Goal: Information Seeking & Learning: Learn about a topic

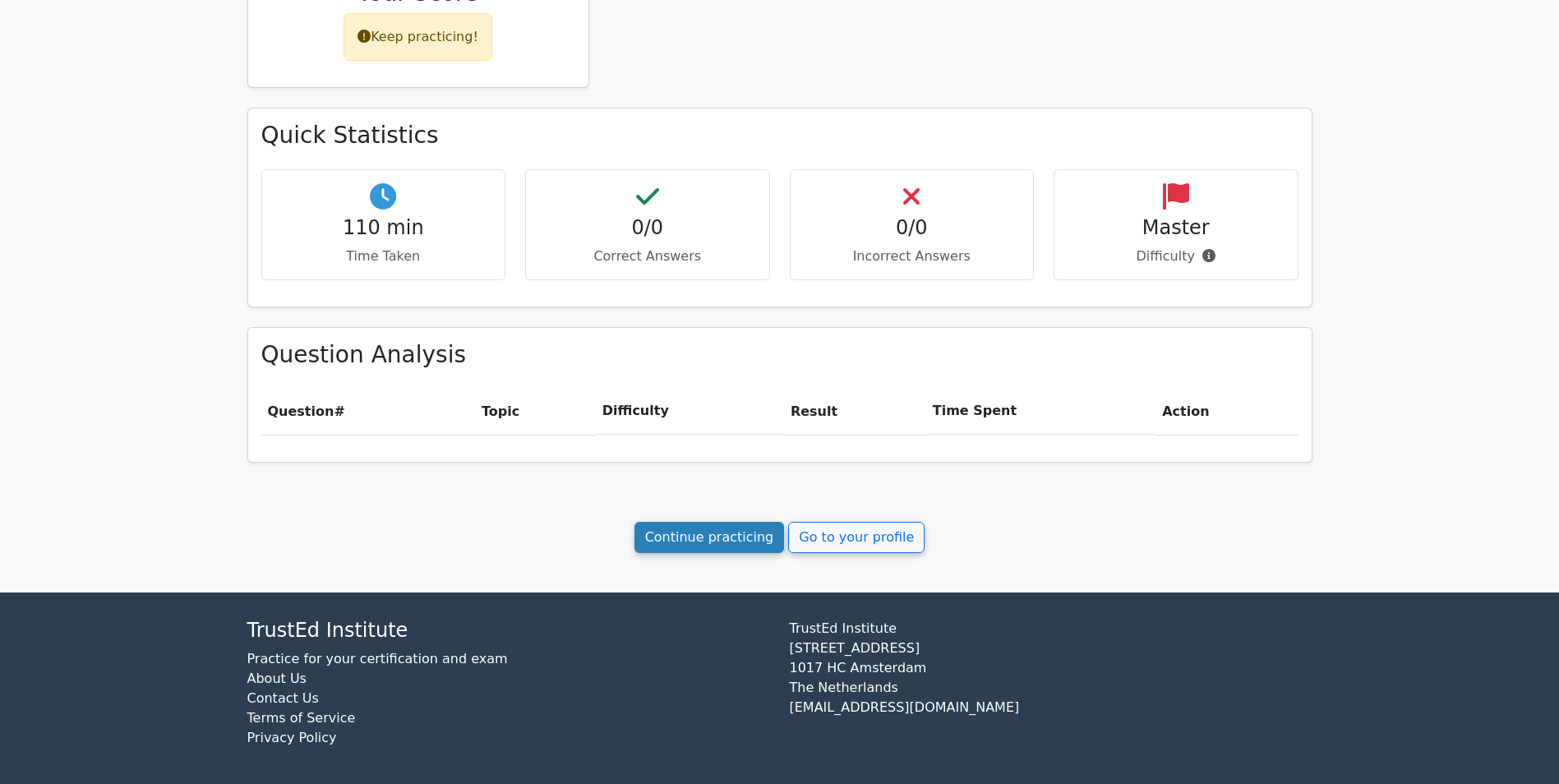
scroll to position [410, 0]
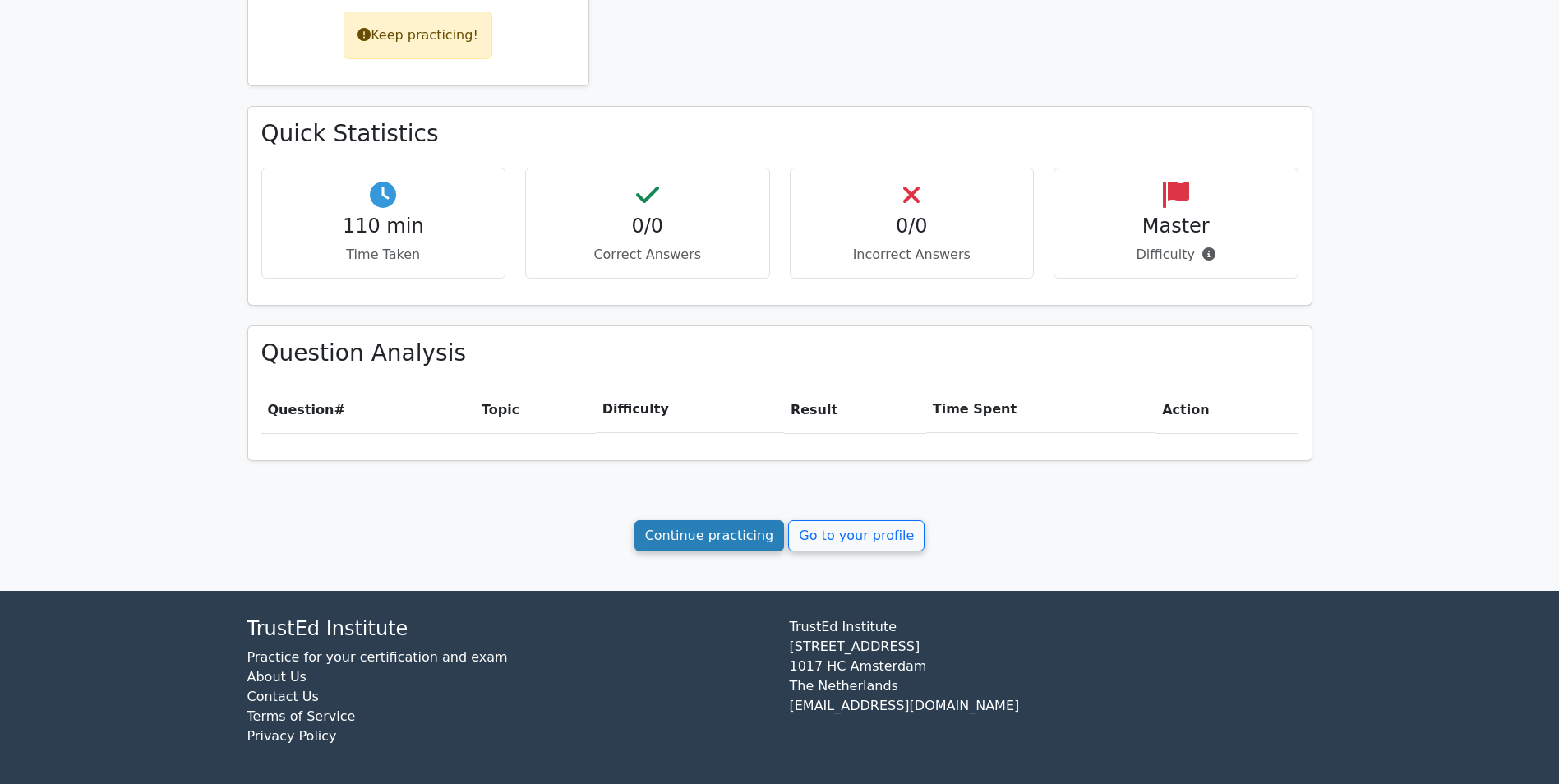
click at [708, 537] on link "Continue practicing" at bounding box center [709, 536] width 151 height 31
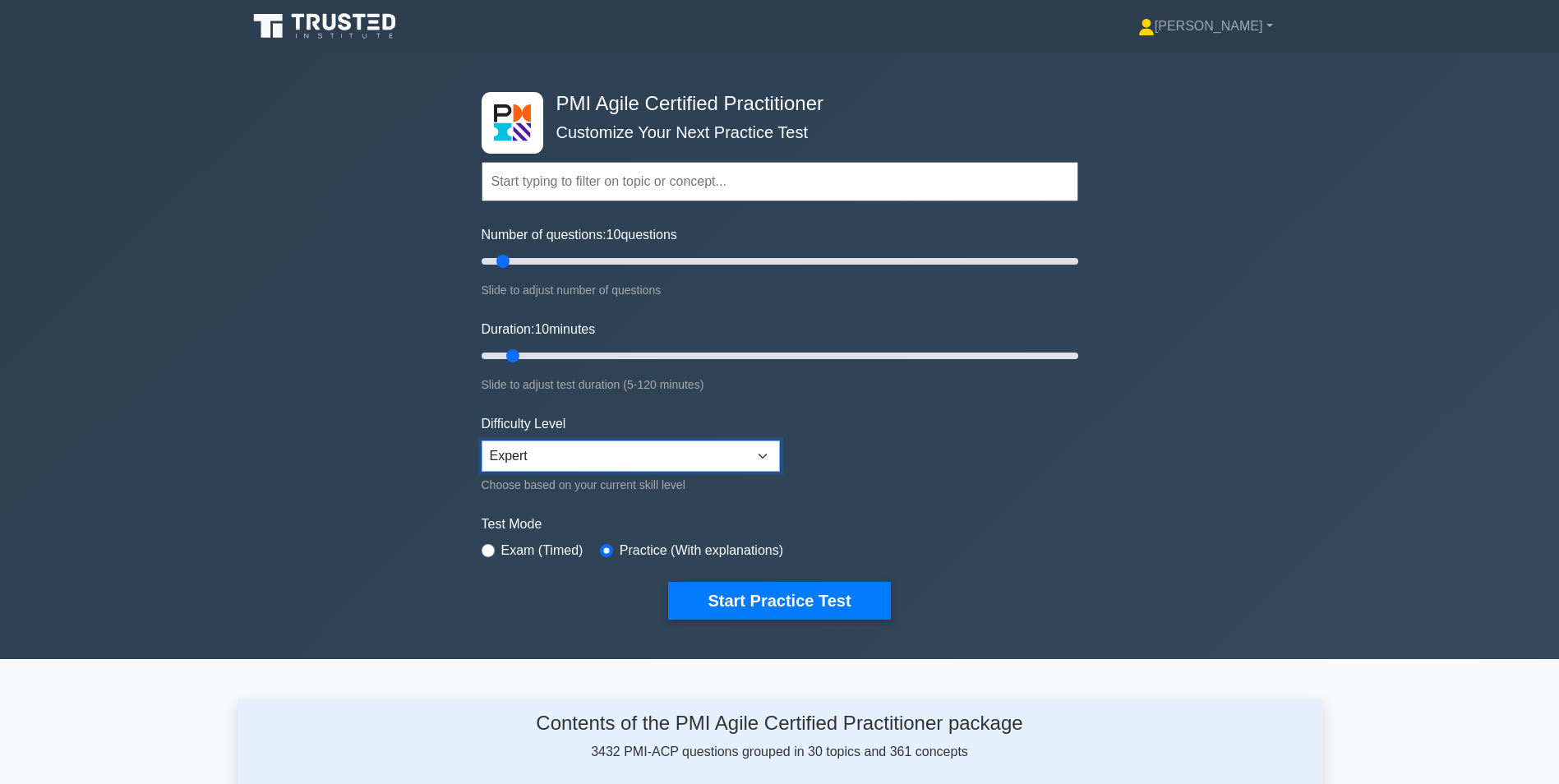
click at [720, 458] on select "Beginner Intermediate Expert" at bounding box center [631, 456] width 298 height 31
select select "beginner"
click at [482, 440] on select "Beginner Intermediate Expert" at bounding box center [631, 456] width 298 height 31
click at [342, 23] on icon at bounding box center [326, 26] width 158 height 31
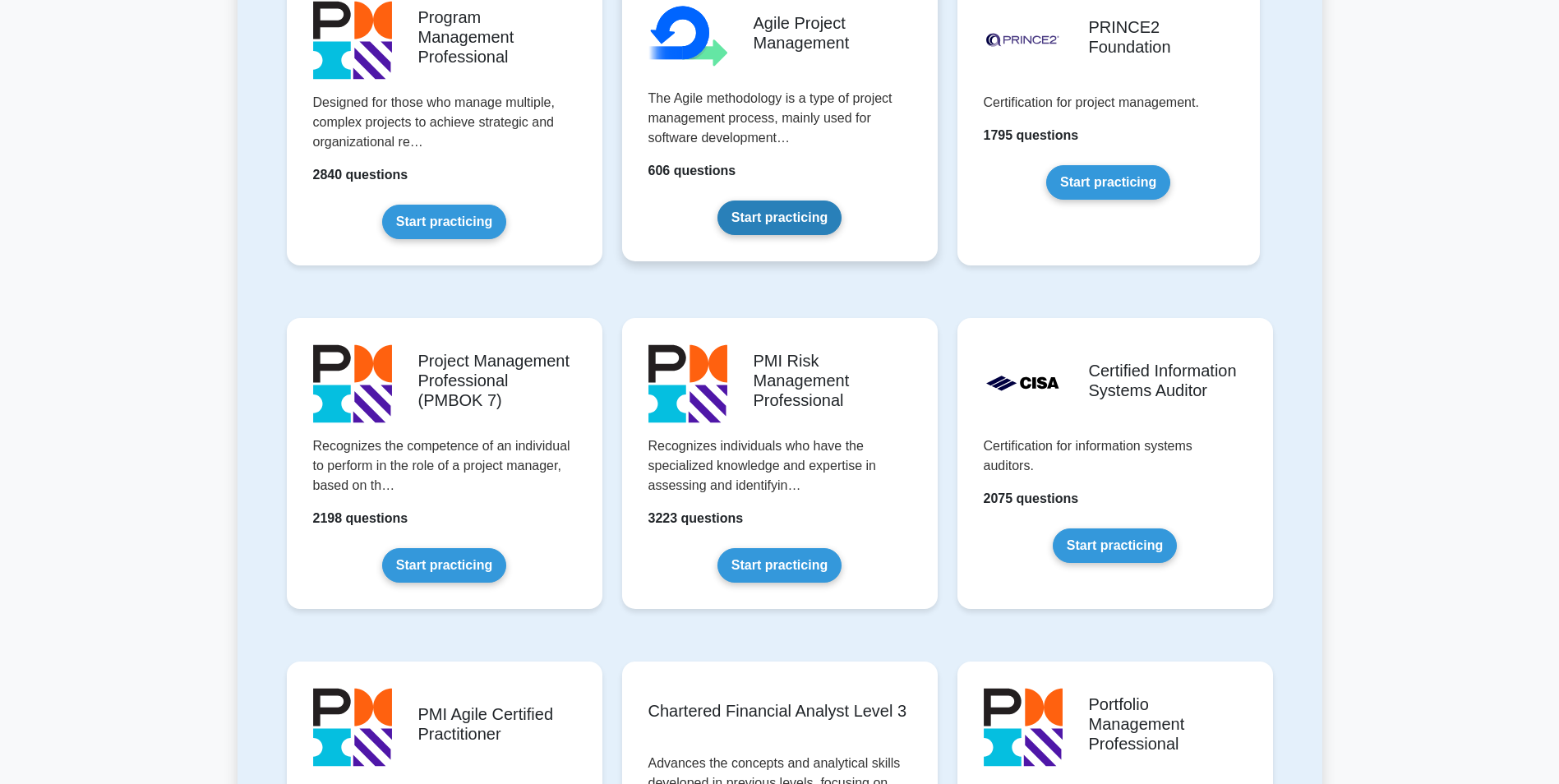
scroll to position [1150, 0]
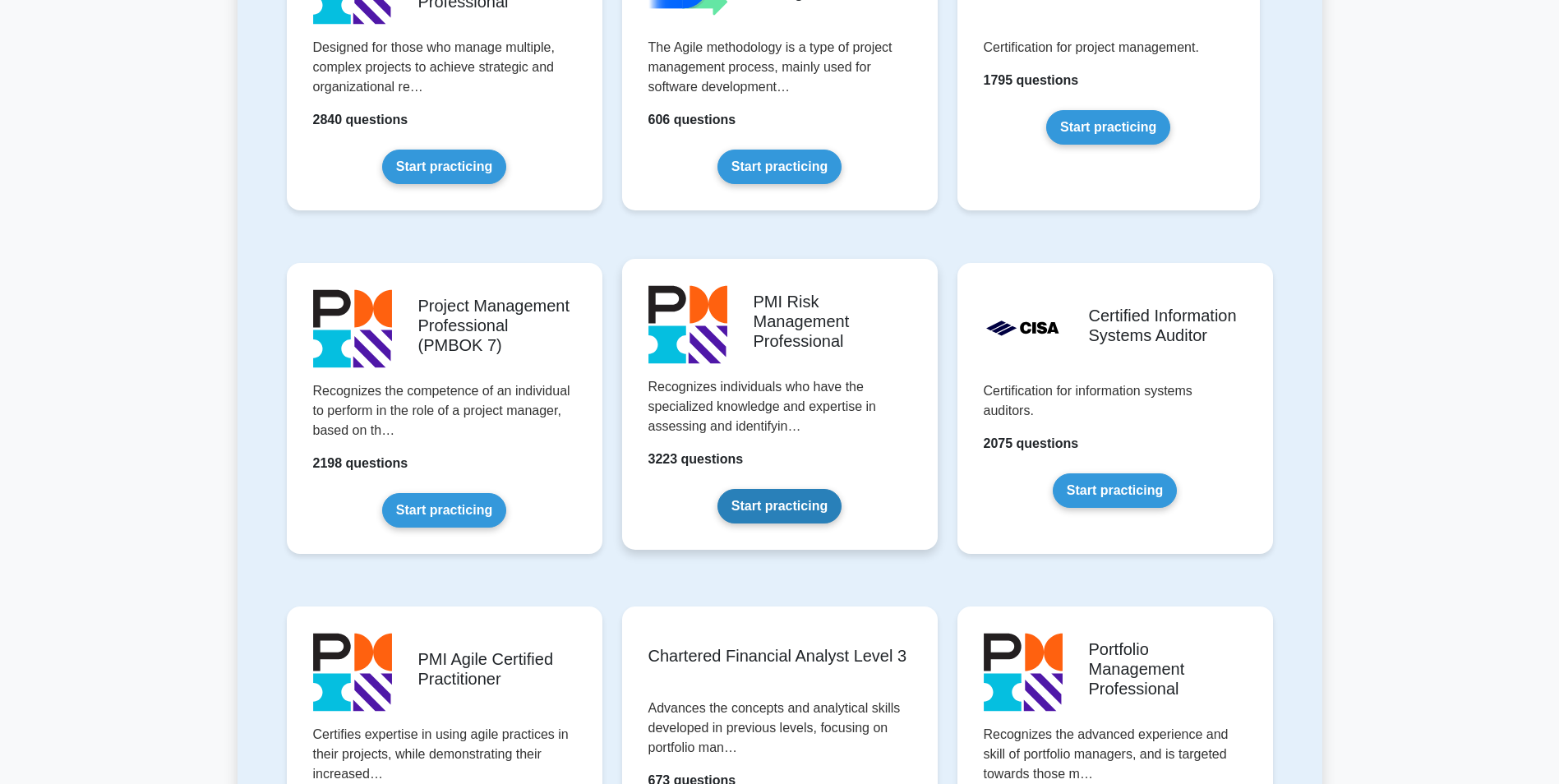
click at [760, 498] on link "Start practicing" at bounding box center [779, 506] width 124 height 35
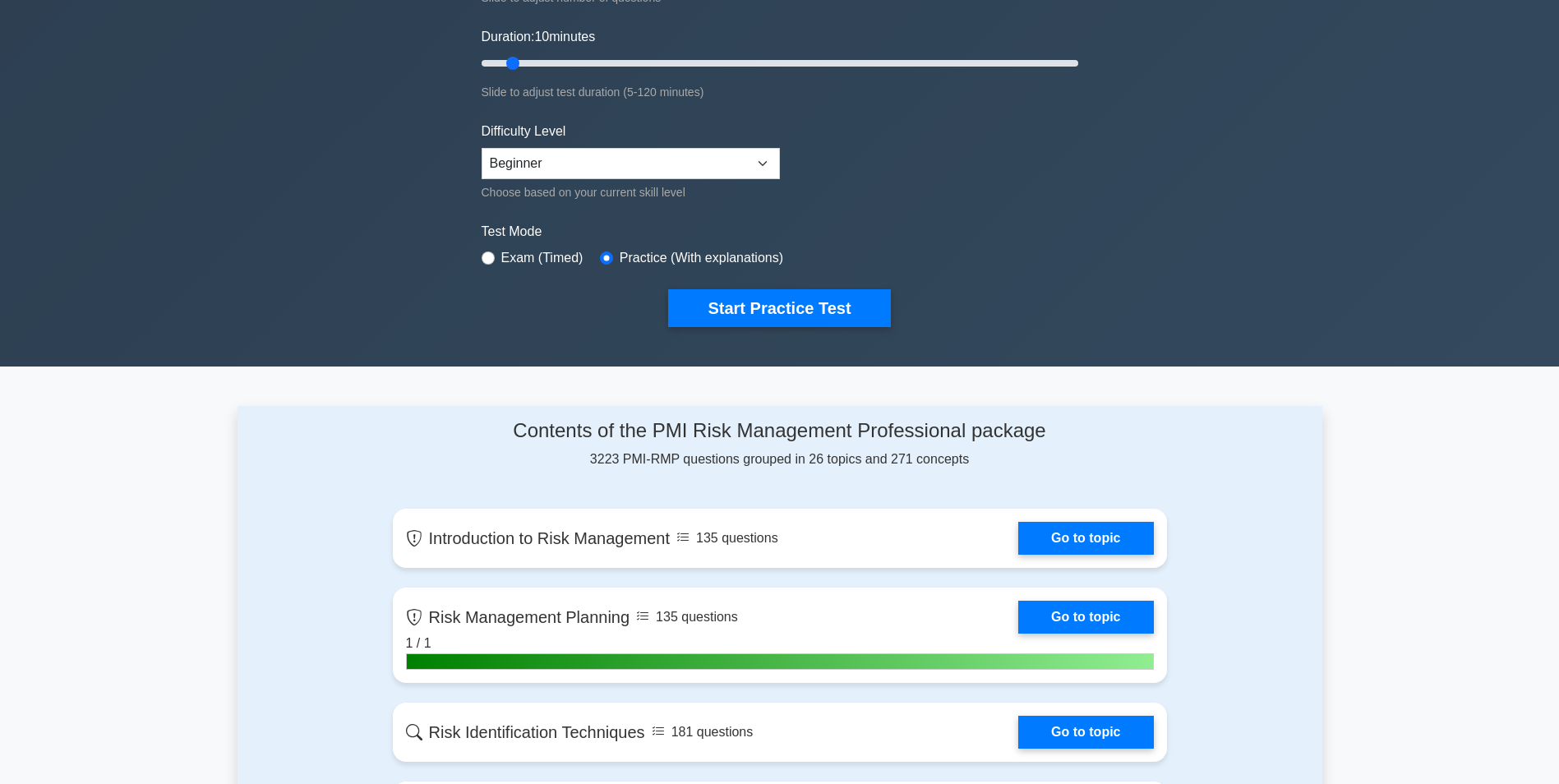
scroll to position [165, 0]
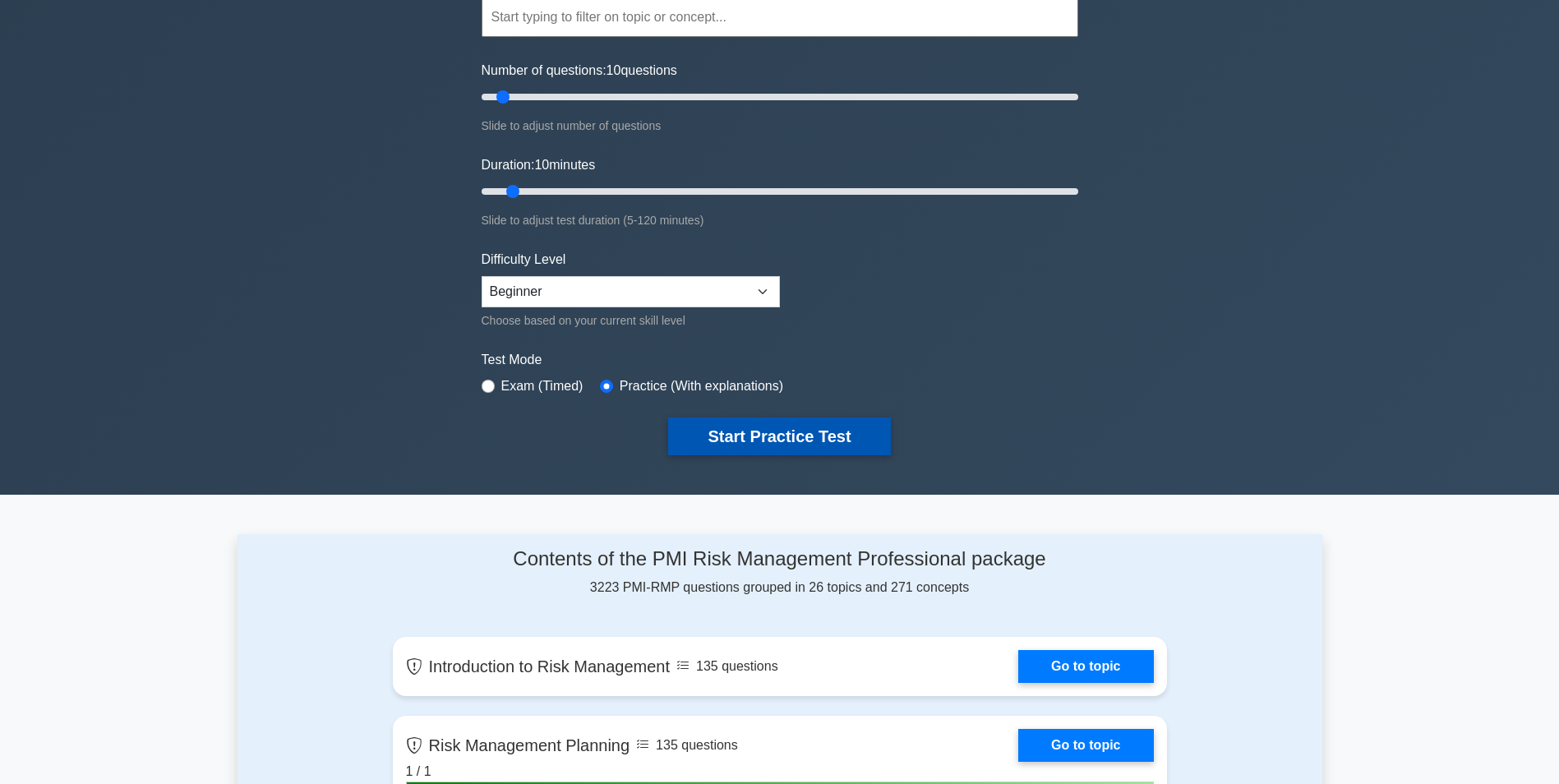
click at [804, 439] on button "Start Practice Test" at bounding box center [779, 436] width 222 height 37
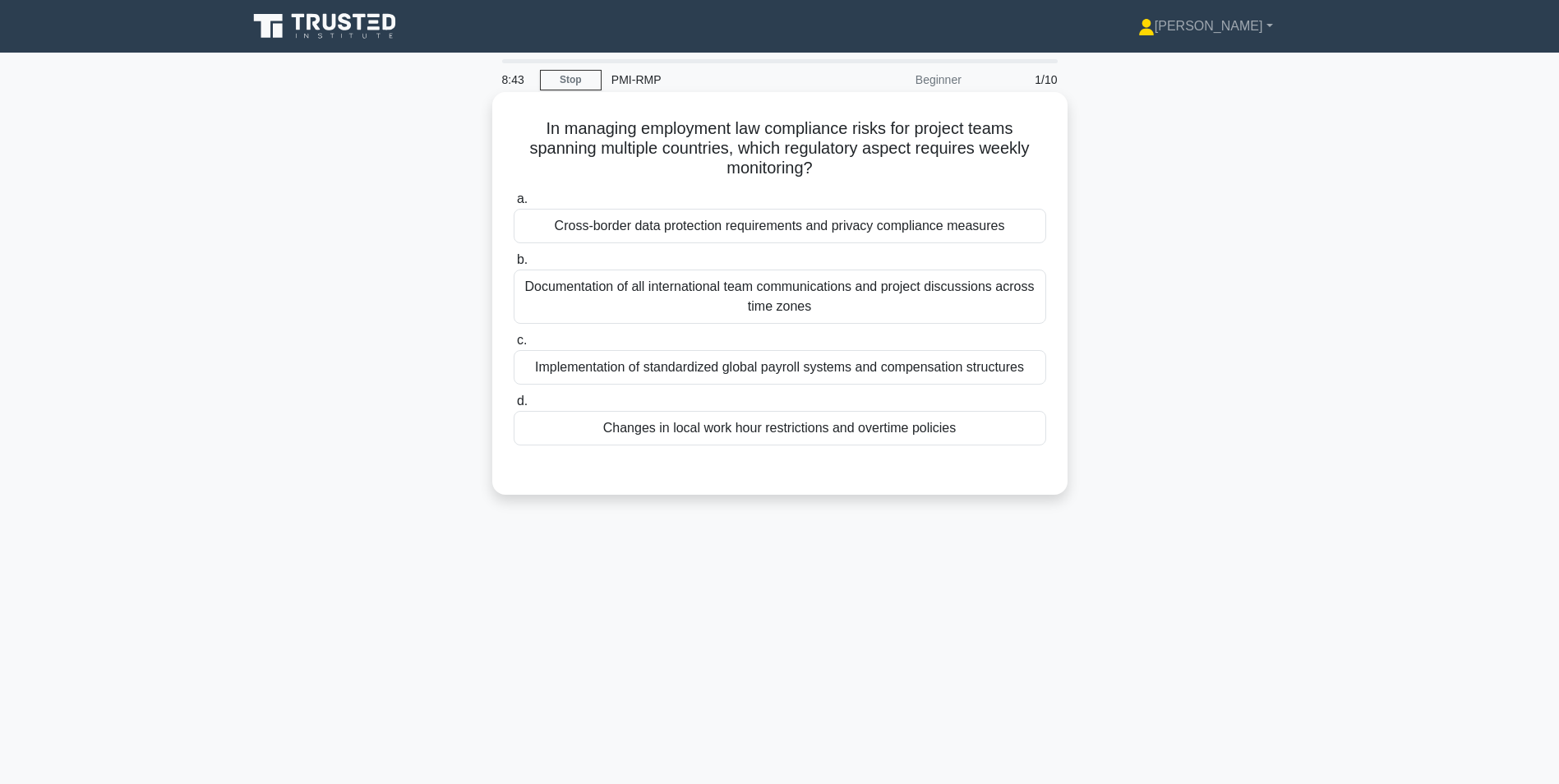
click at [759, 227] on div "Cross-border data protection requirements and privacy compliance measures" at bounding box center [779, 226] width 532 height 35
click at [513, 205] on input "a. Cross-border data protection requirements and privacy compliance measures" at bounding box center [513, 199] width 0 height 10
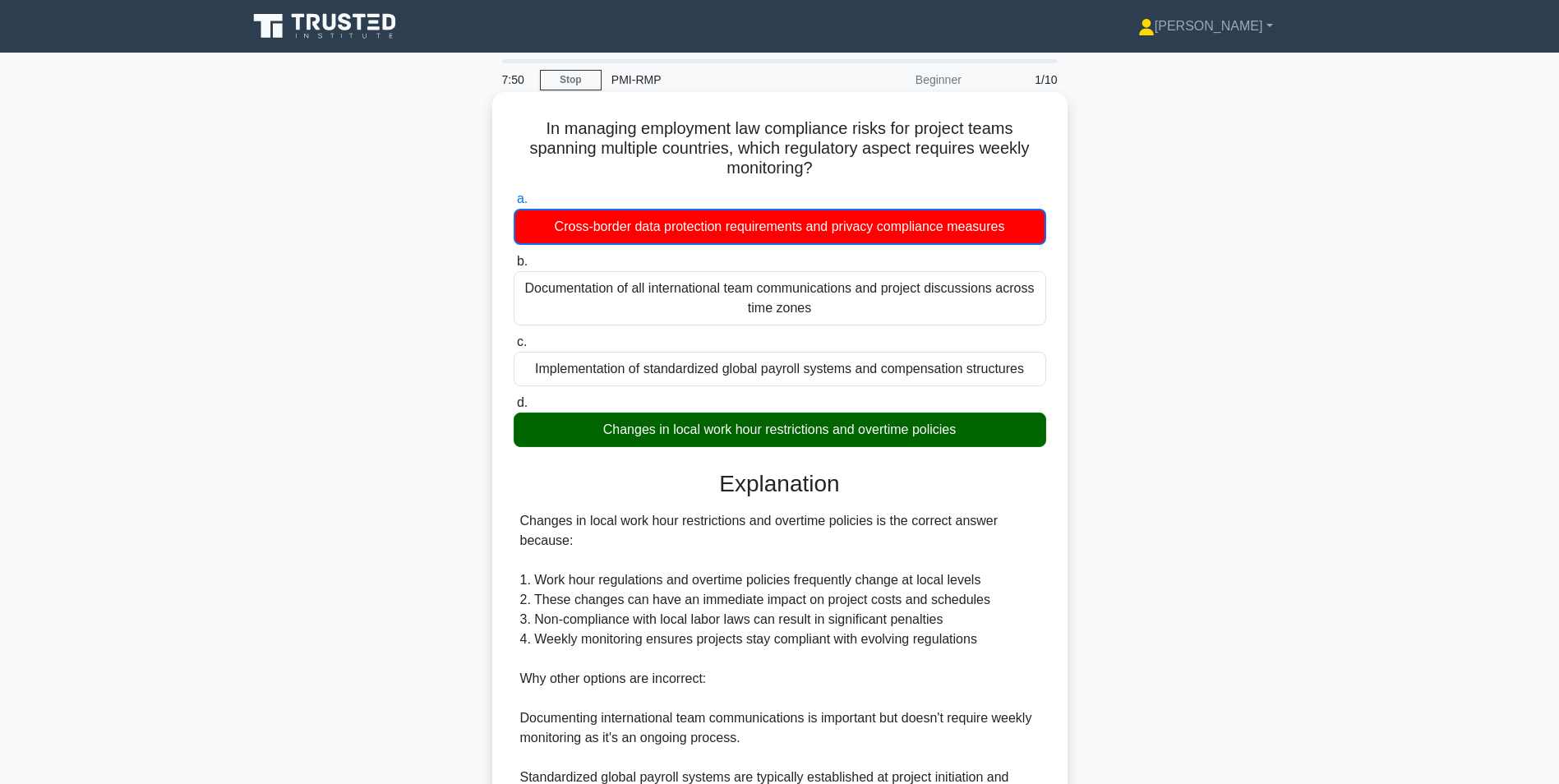
drag, startPoint x: 537, startPoint y: 130, endPoint x: 1000, endPoint y: 440, distance: 557.2
click at [1000, 440] on div "In managing employment law compliance risks for project teams spanning multiple…" at bounding box center [779, 537] width 562 height 878
copy div "In managing employment law compliance risks for project teams spanning multiple…"
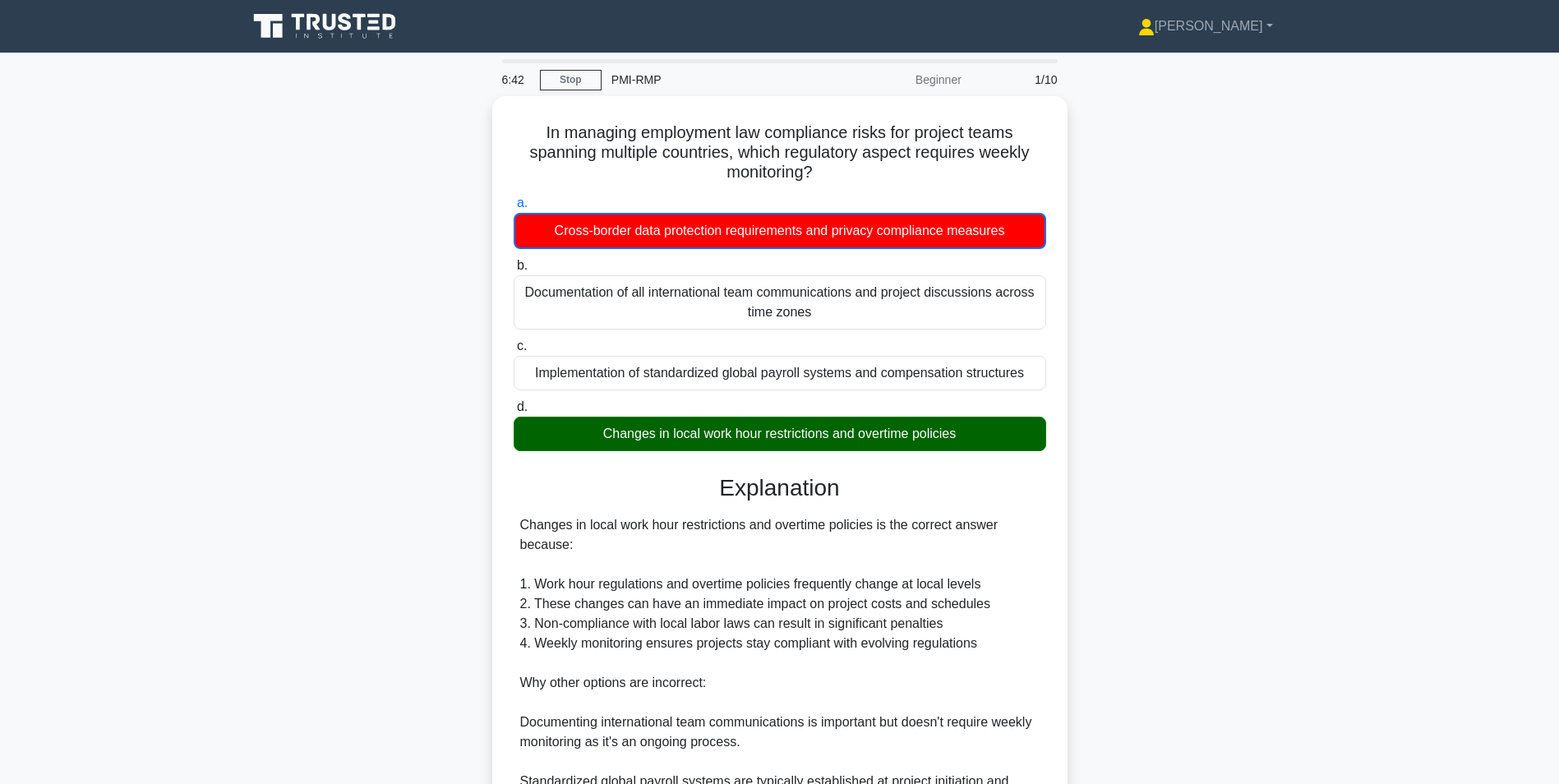
click at [1317, 234] on div "In managing employment law compliance risks for project teams spanning multiple…" at bounding box center [779, 551] width 1085 height 911
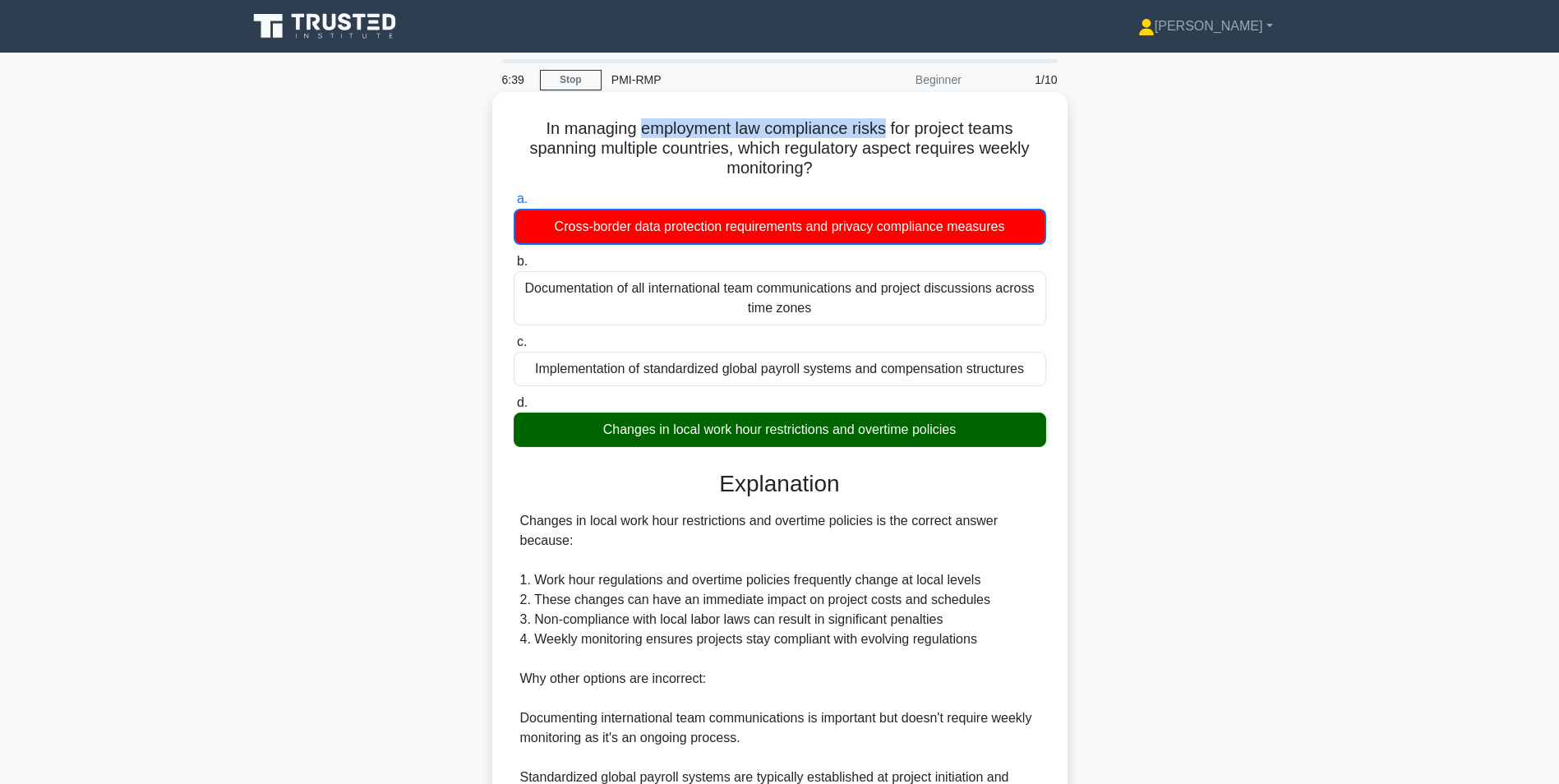
drag, startPoint x: 635, startPoint y: 133, endPoint x: 886, endPoint y: 136, distance: 251.0
click at [886, 136] on h5 "In managing employment law compliance risks for project teams spanning multiple…" at bounding box center [779, 149] width 536 height 61
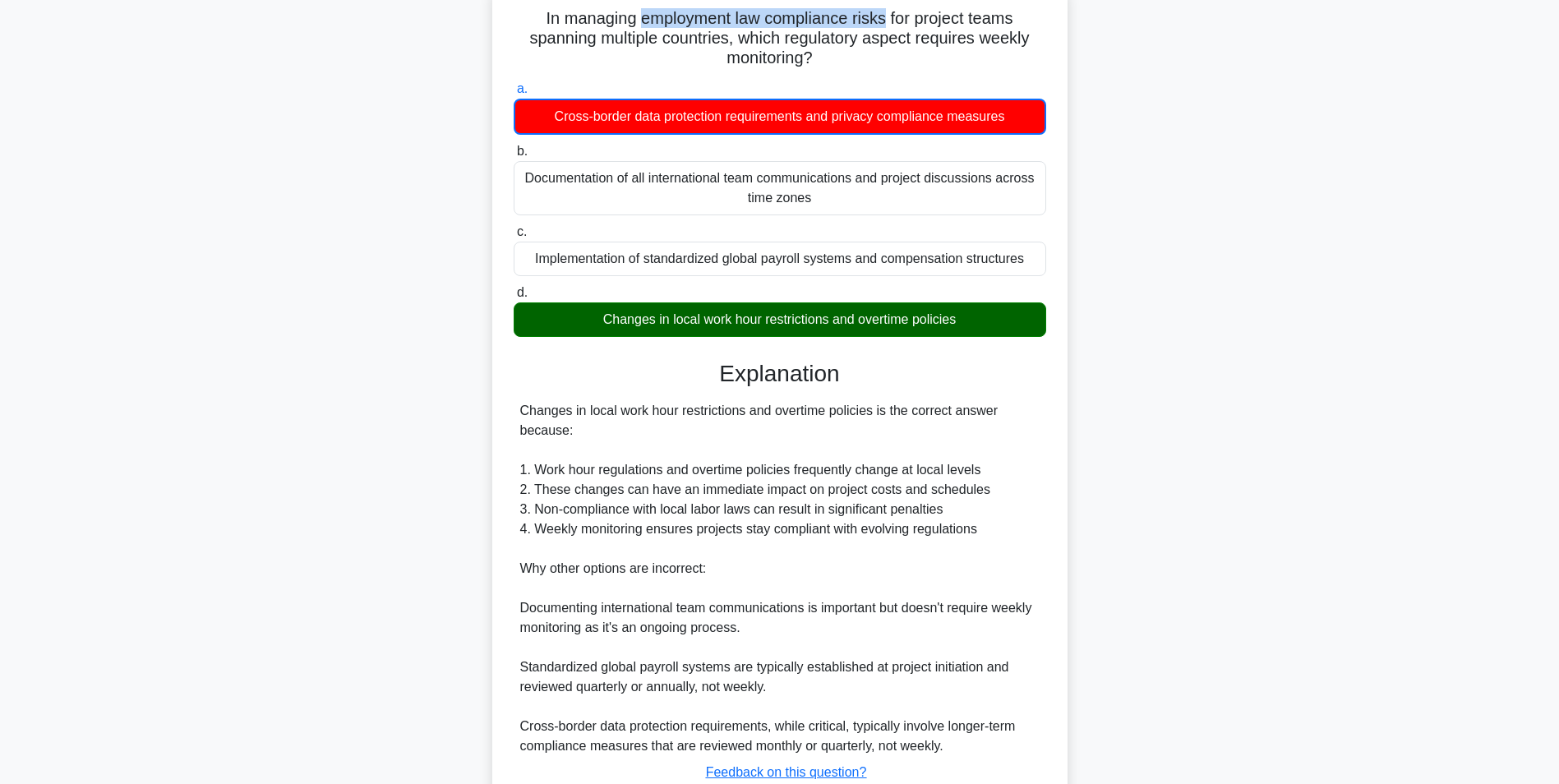
scroll to position [232, 0]
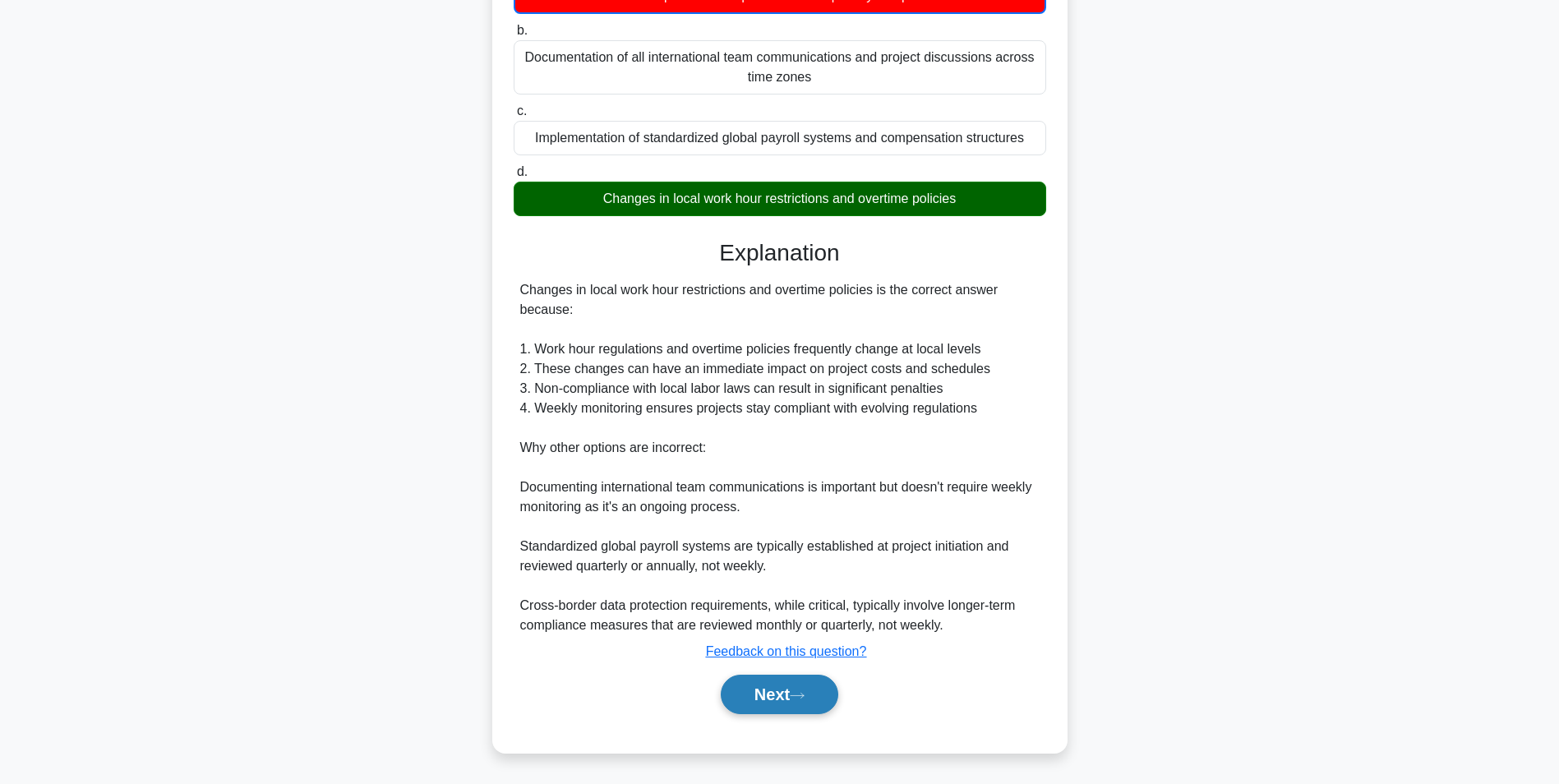
click at [798, 706] on button "Next" at bounding box center [779, 693] width 118 height 39
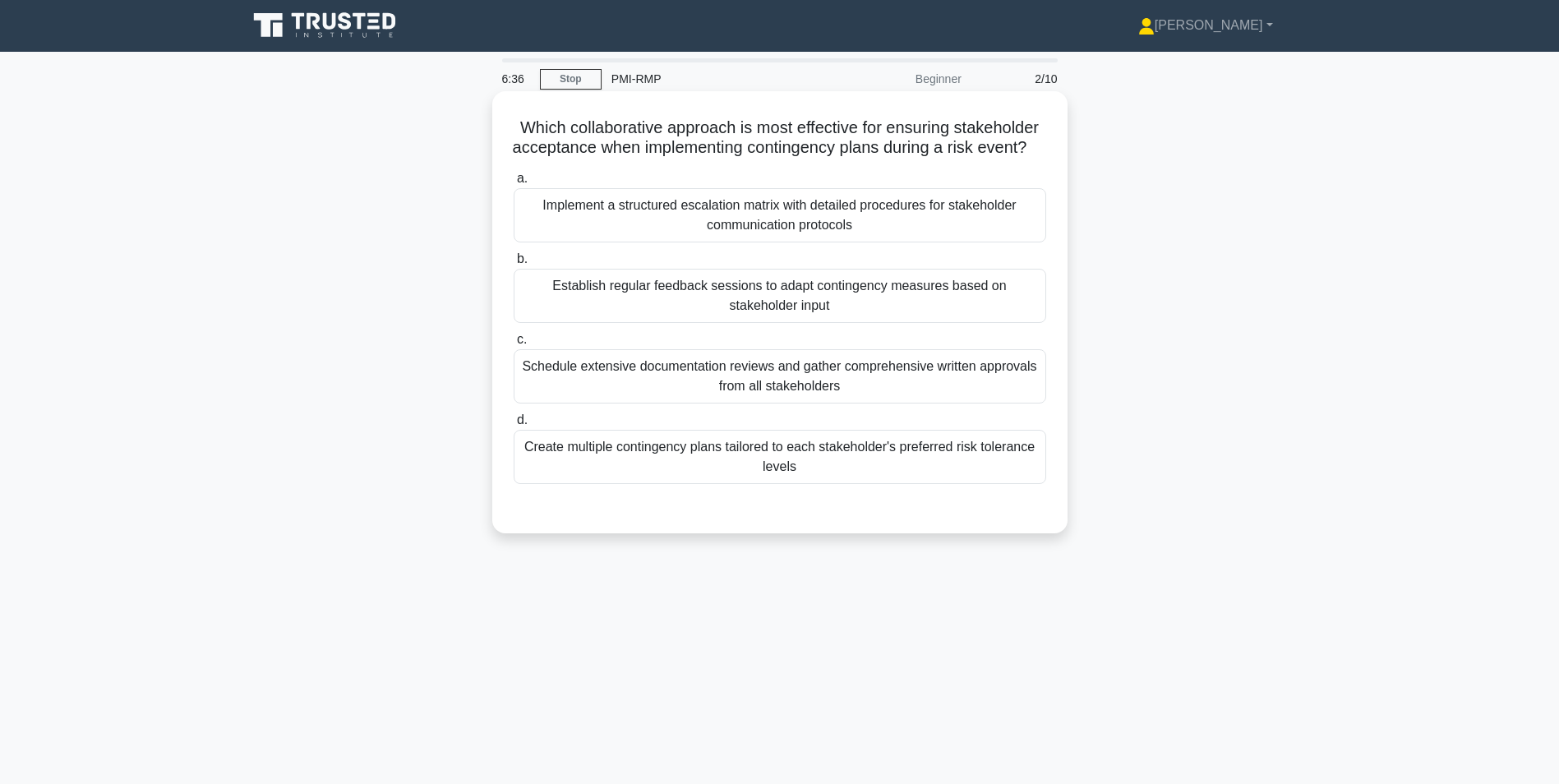
scroll to position [0, 0]
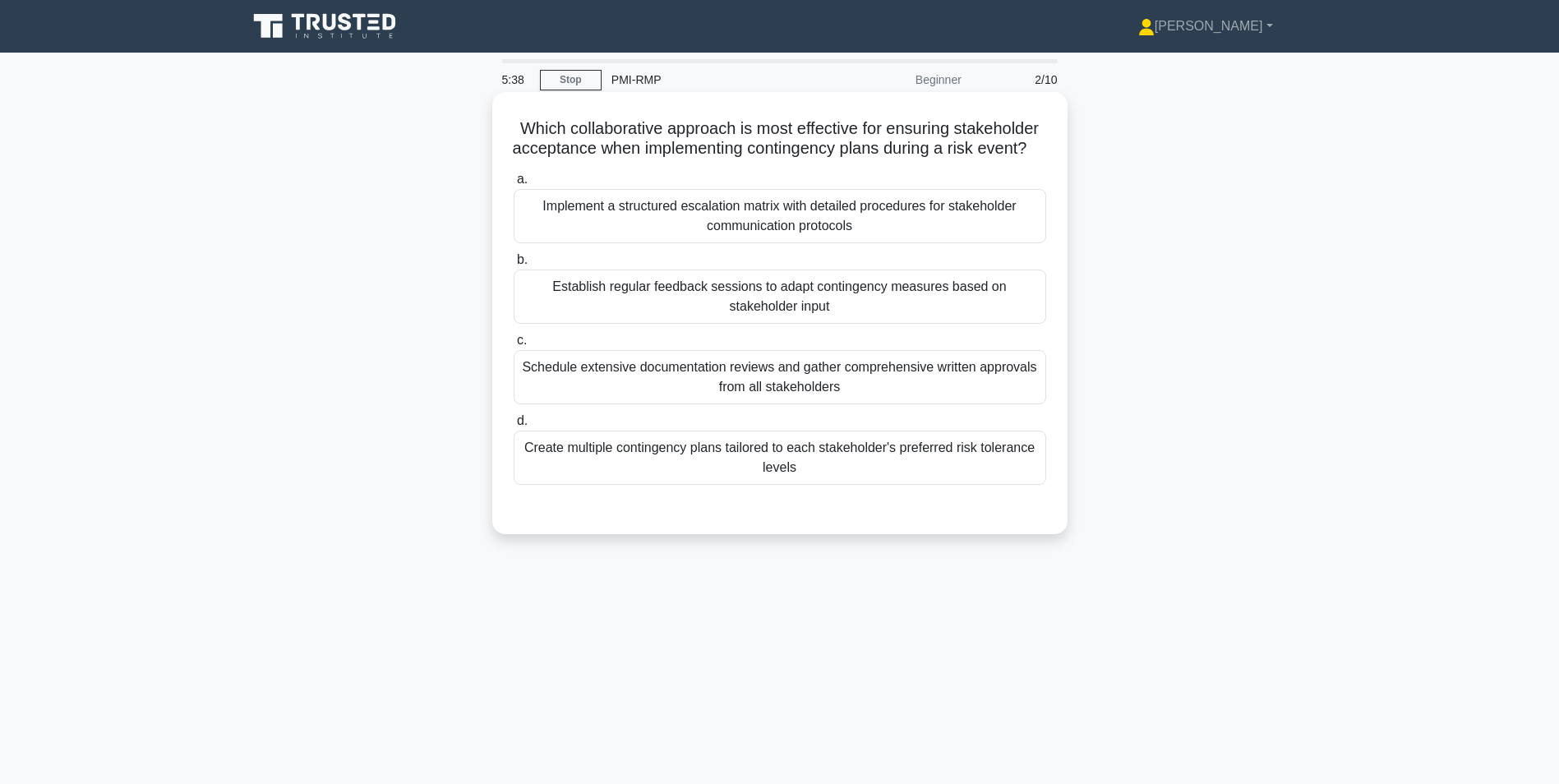
click at [832, 232] on div "Implement a structured escalation matrix with detailed procedures for stakehold…" at bounding box center [779, 216] width 532 height 54
click at [513, 185] on input "a. Implement a structured escalation matrix with detailed procedures for stakeh…" at bounding box center [513, 179] width 0 height 10
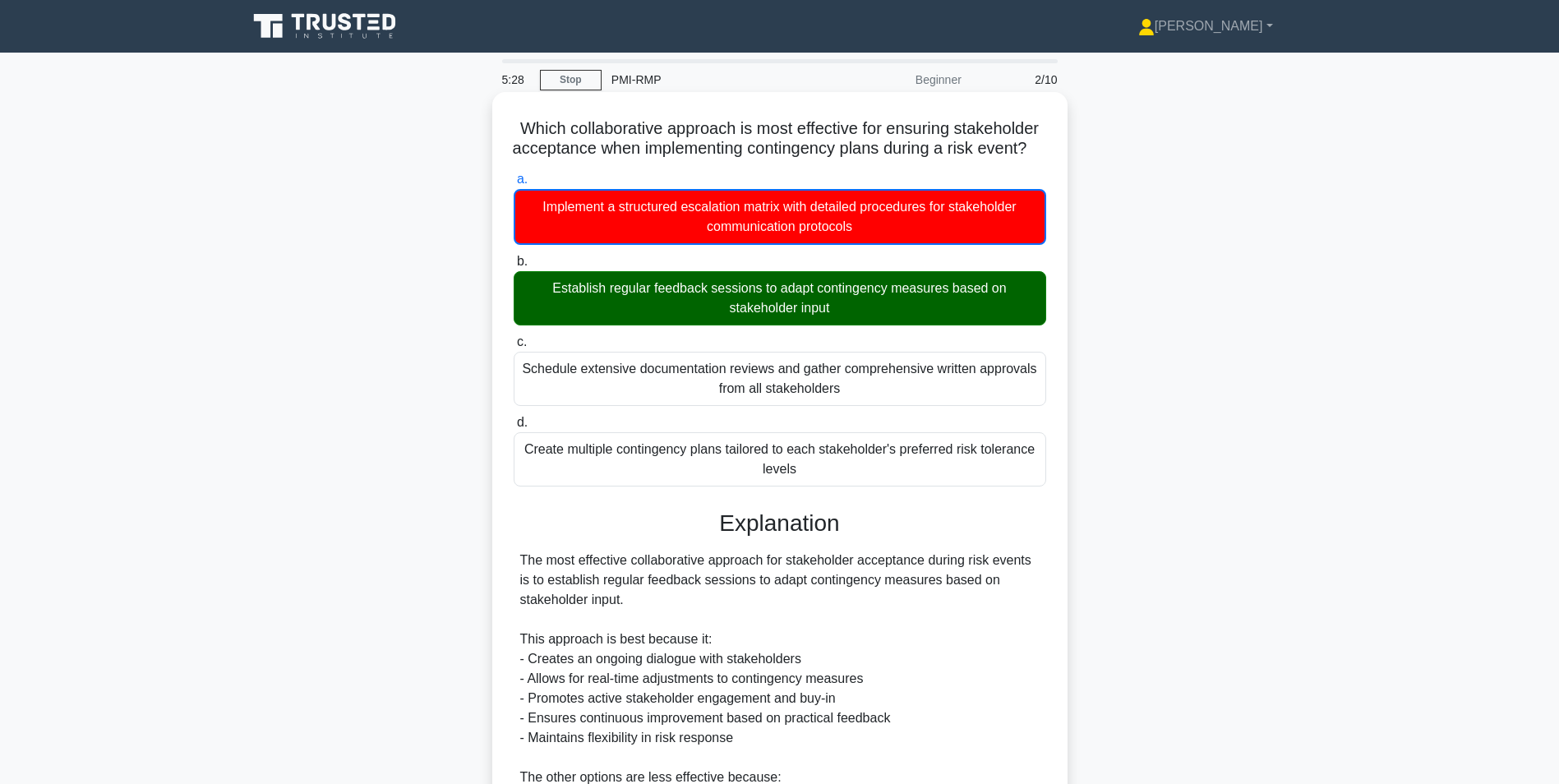
drag, startPoint x: 507, startPoint y: 128, endPoint x: 977, endPoint y: 493, distance: 595.1
click at [977, 493] on div "Which collaborative approach is most effective for ensuring stakeholder accepta…" at bounding box center [779, 597] width 562 height 997
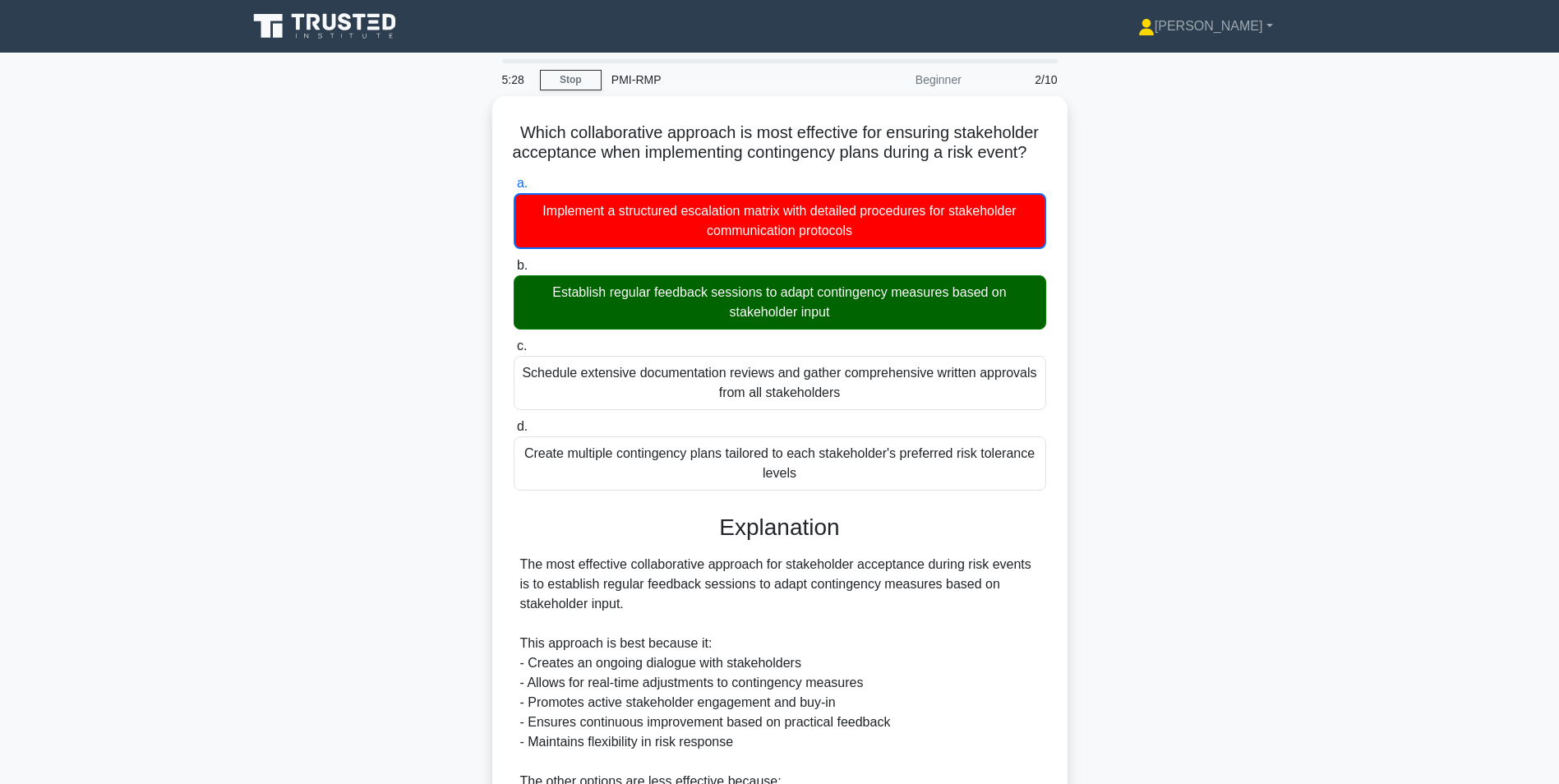
copy div "Which collaborative approach is most effective for ensuring stakeholder accepta…"
click at [1159, 522] on div "Which collaborative approach is most effective for ensuring stakeholder accepta…" at bounding box center [779, 610] width 1085 height 1029
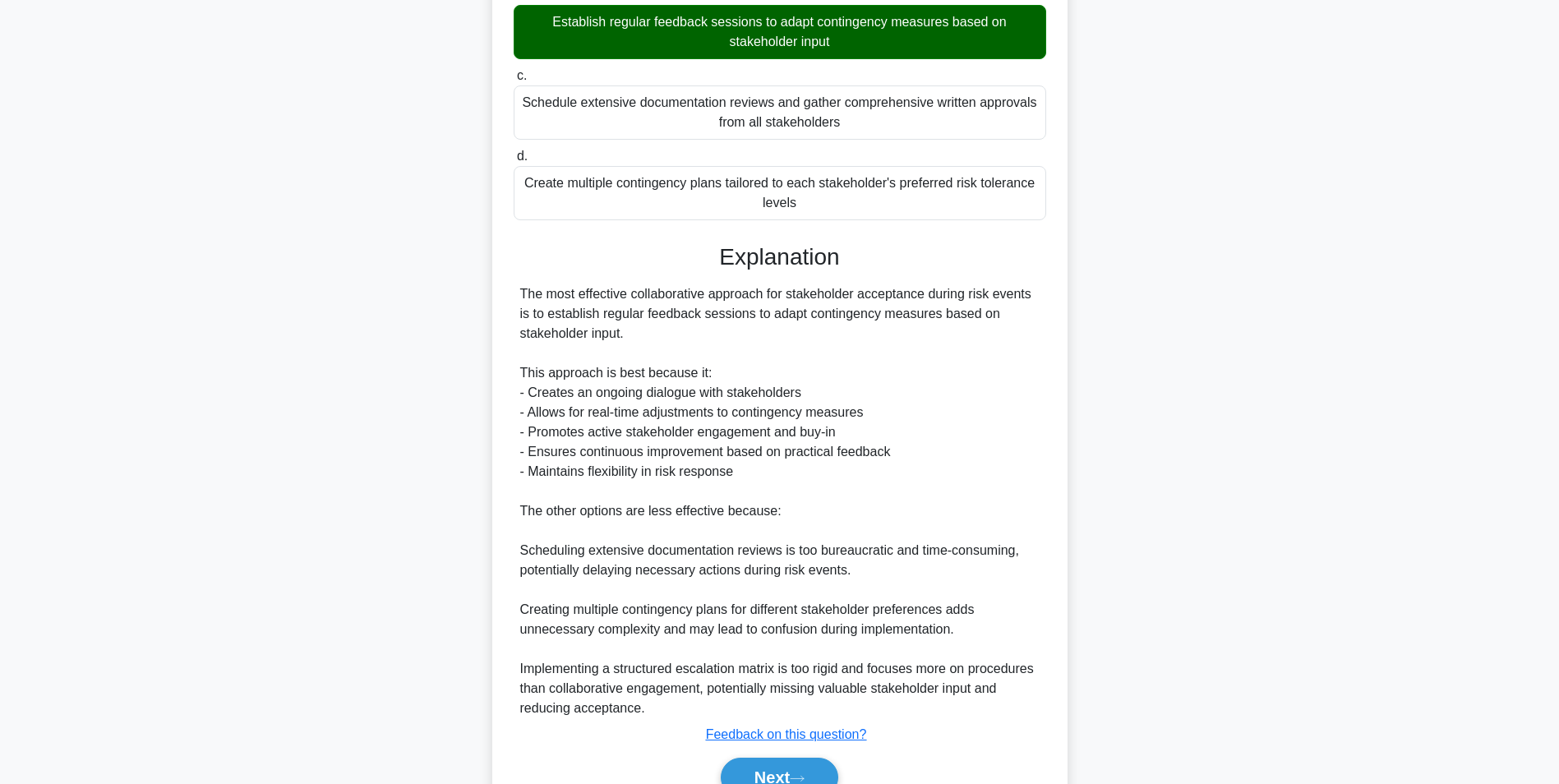
scroll to position [369, 0]
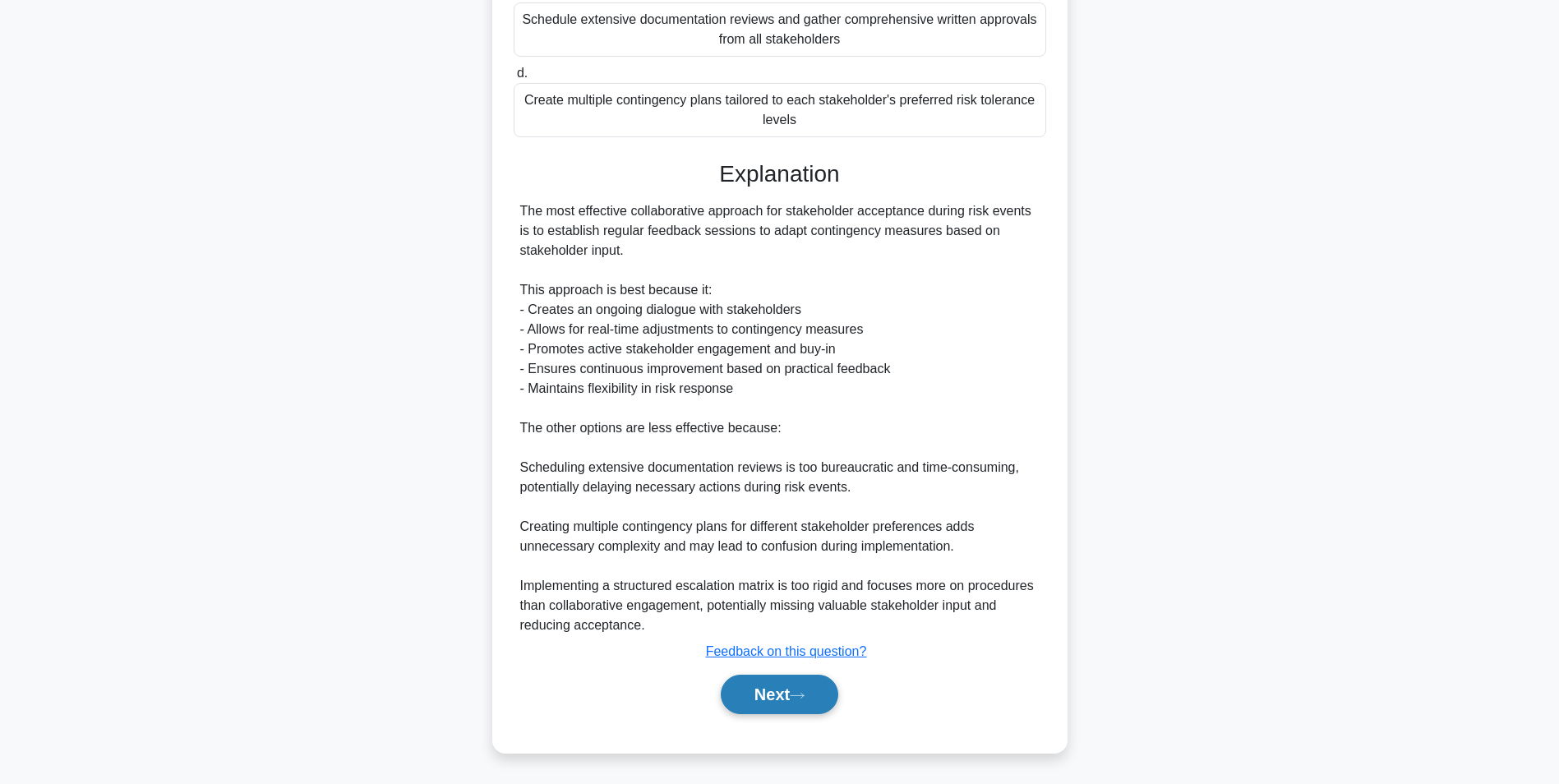
click at [784, 695] on button "Next" at bounding box center [779, 693] width 118 height 39
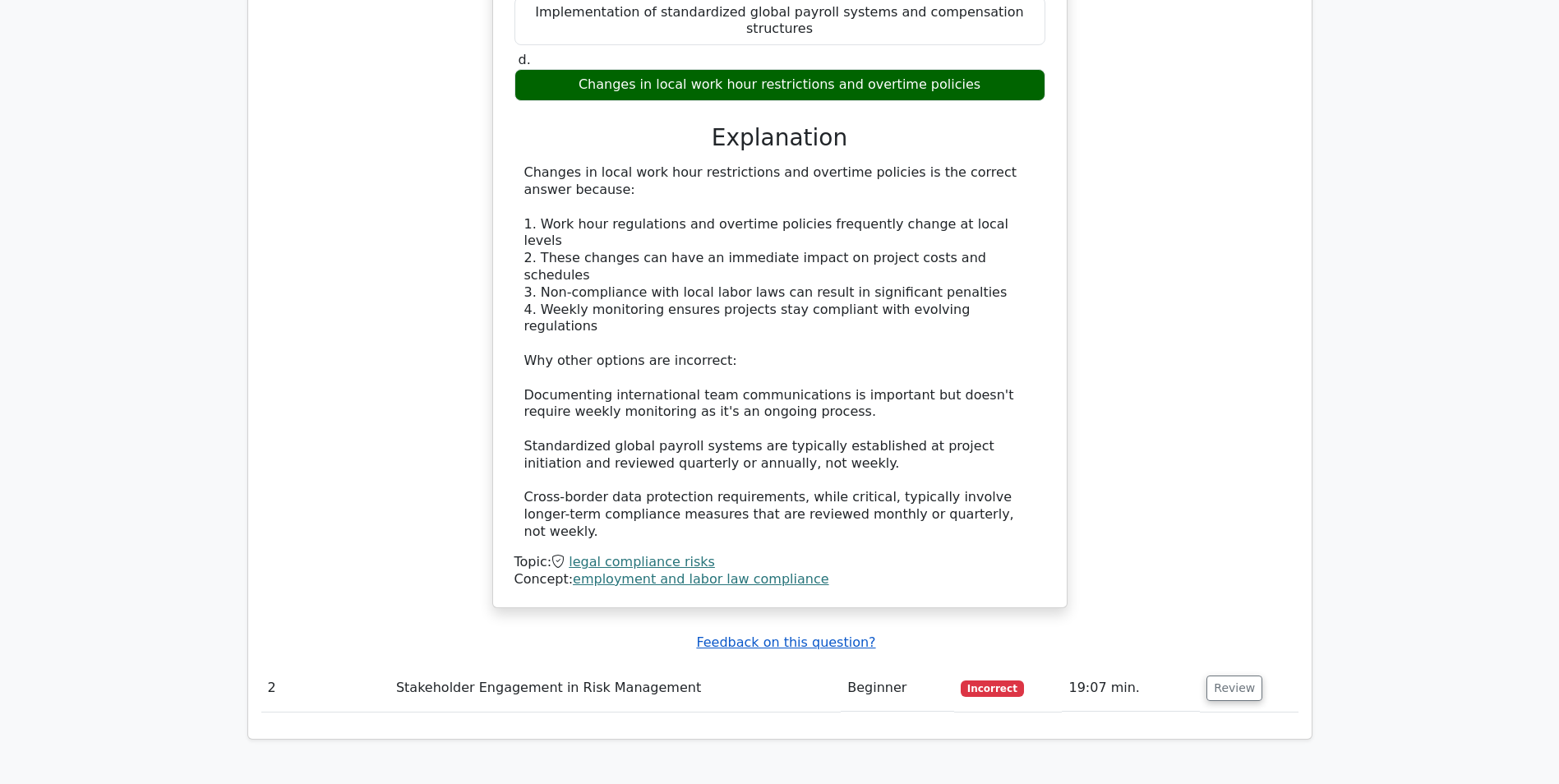
scroll to position [1343, 0]
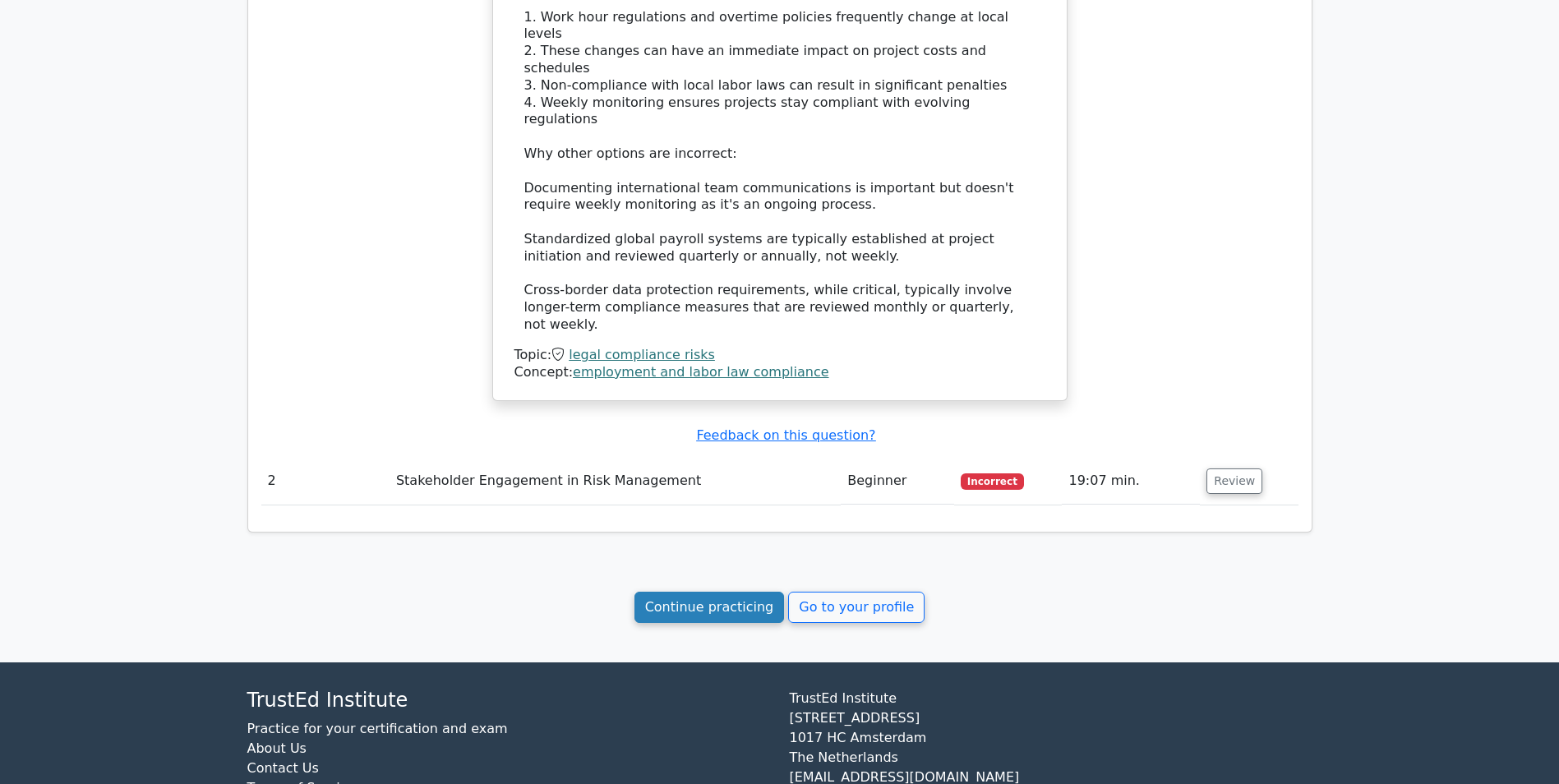
click at [720, 591] on link "Continue practicing" at bounding box center [709, 607] width 151 height 31
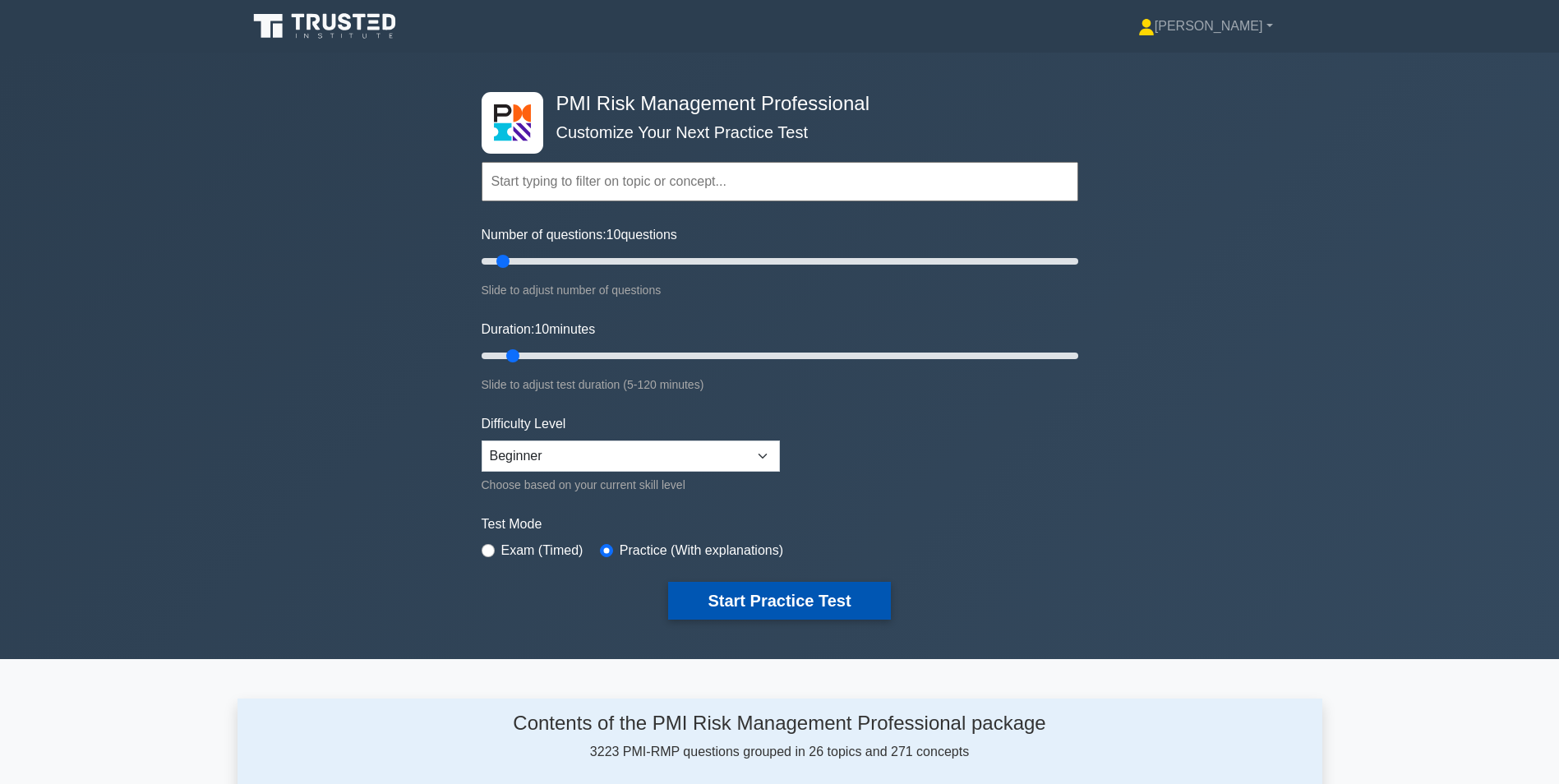
click at [776, 596] on button "Start Practice Test" at bounding box center [779, 600] width 222 height 37
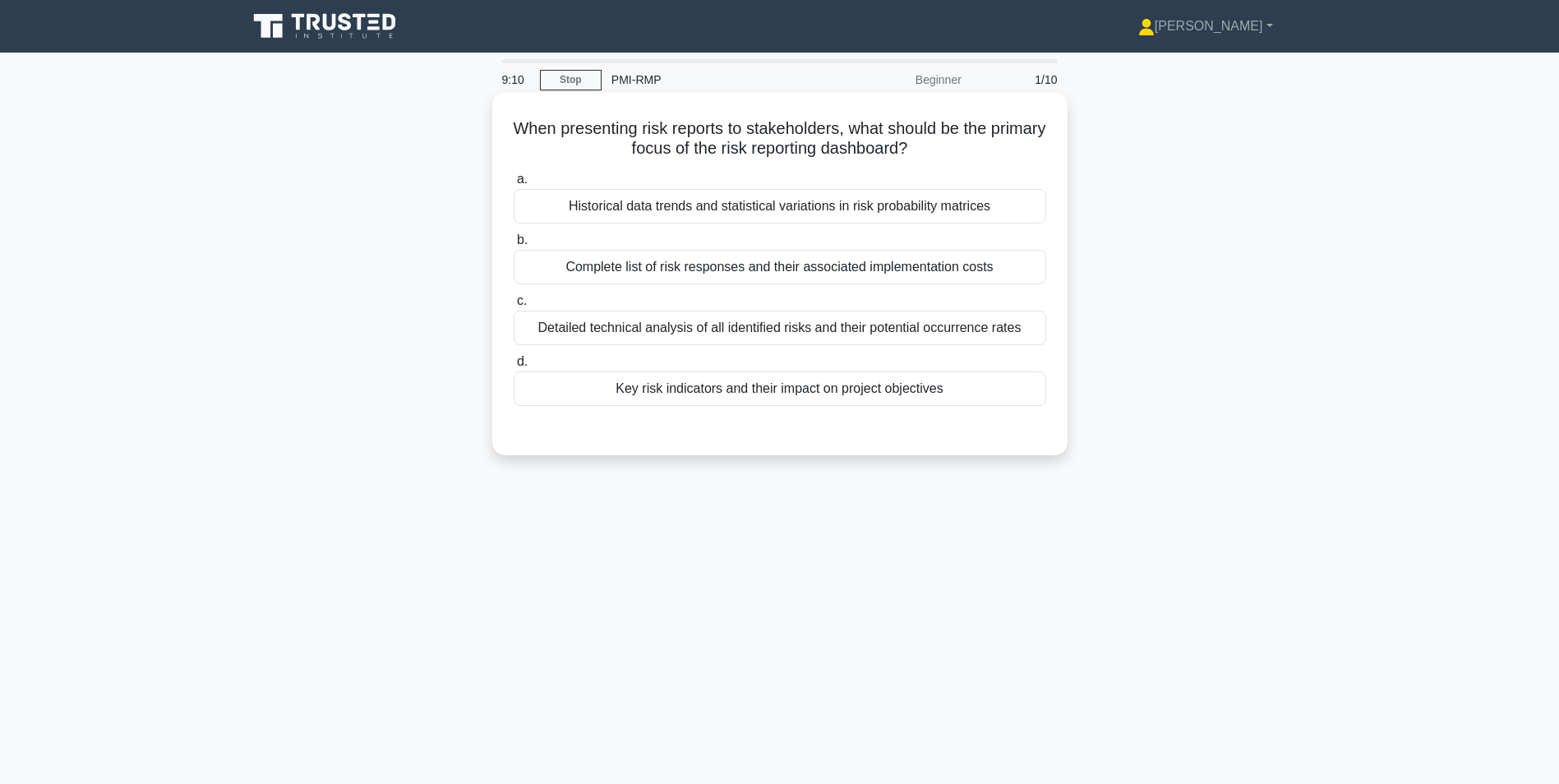
click at [575, 390] on div "Key risk indicators and their impact on project objectives" at bounding box center [779, 389] width 532 height 35
click at [513, 367] on input "d. Key risk indicators and their impact on project objectives" at bounding box center [513, 362] width 0 height 10
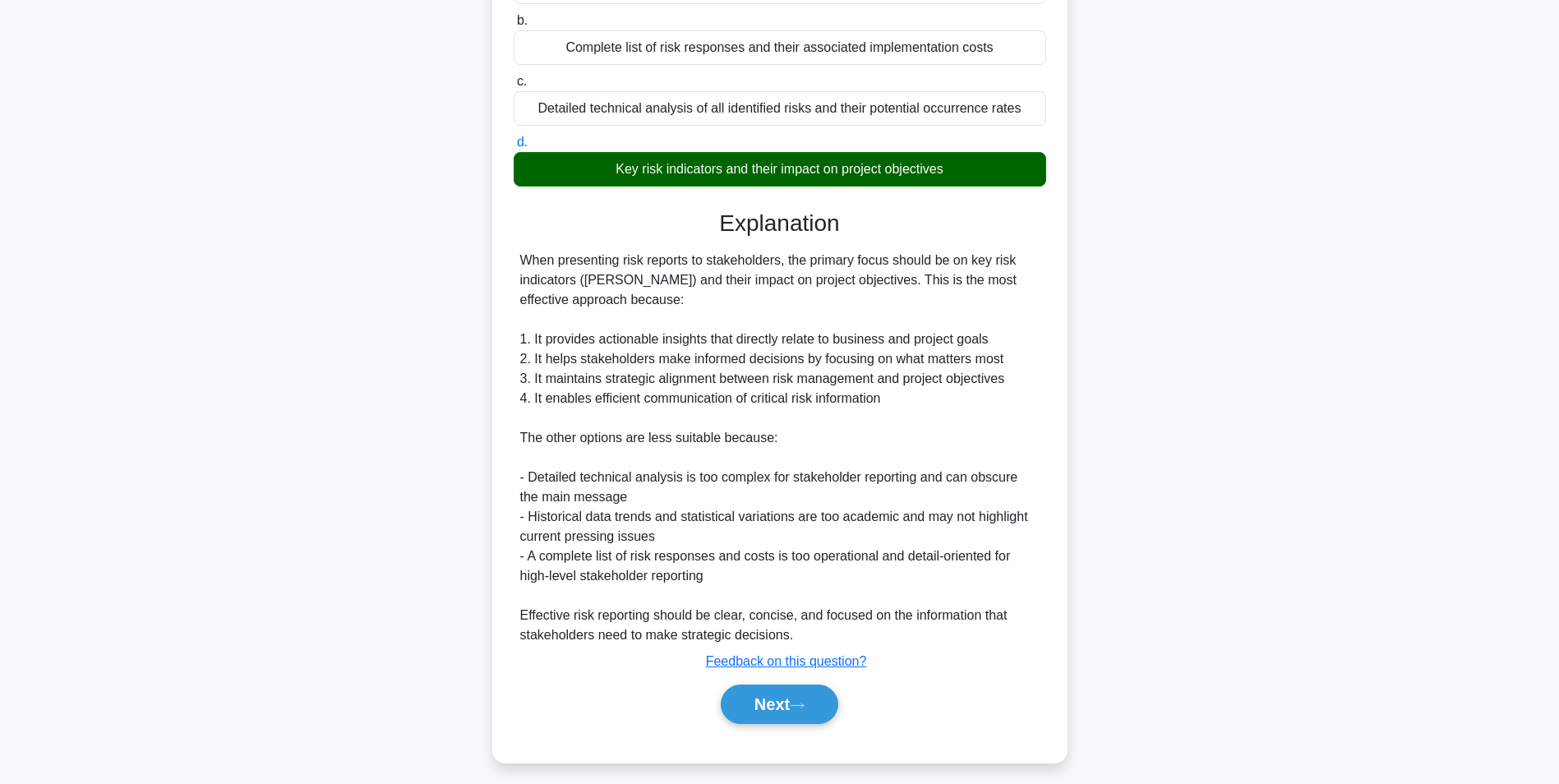
scroll to position [230, 0]
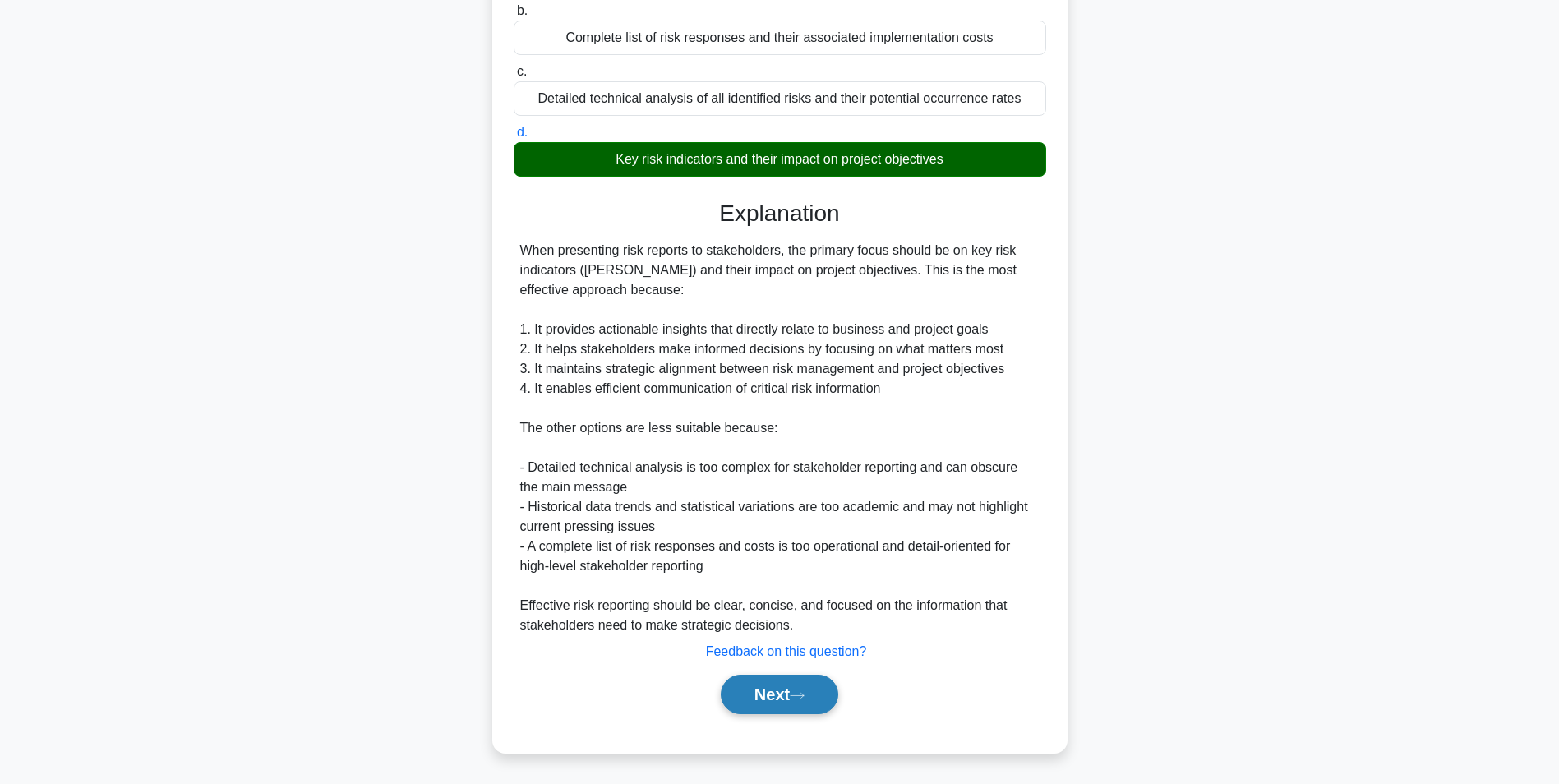
click at [781, 686] on button "Next" at bounding box center [779, 693] width 118 height 39
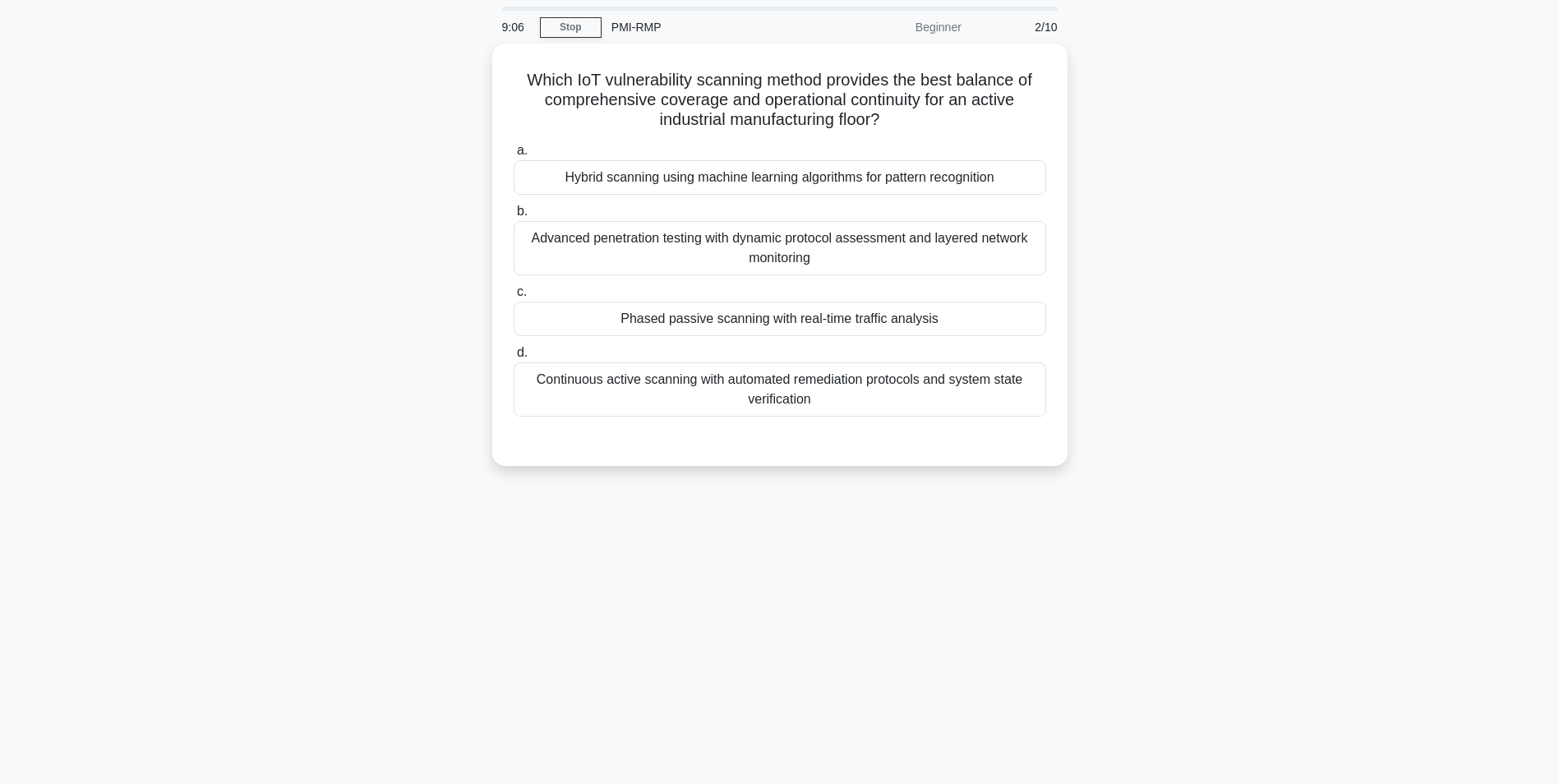
scroll to position [0, 0]
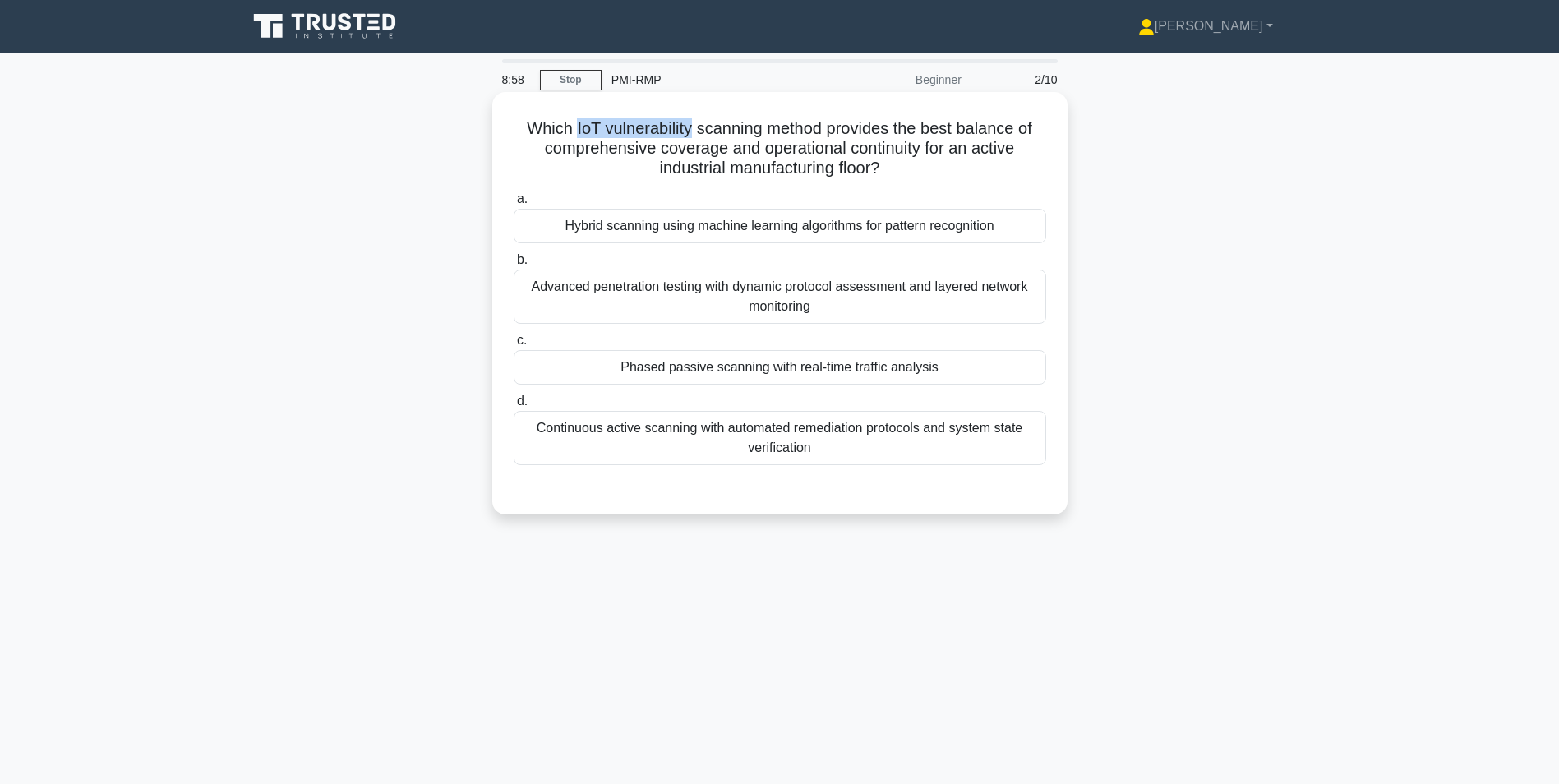
drag, startPoint x: 569, startPoint y: 127, endPoint x: 688, endPoint y: 130, distance: 119.0
click at [688, 130] on h5 "Which IoT vulnerability scanning method provides the best balance of comprehens…" at bounding box center [779, 149] width 536 height 61
copy h5 "IoT vulnerability"
drag, startPoint x: 521, startPoint y: 126, endPoint x: 903, endPoint y: 166, distance: 384.1
click at [903, 166] on h5 "Which IoT vulnerability scanning method provides the best balance of comprehens…" at bounding box center [779, 149] width 536 height 61
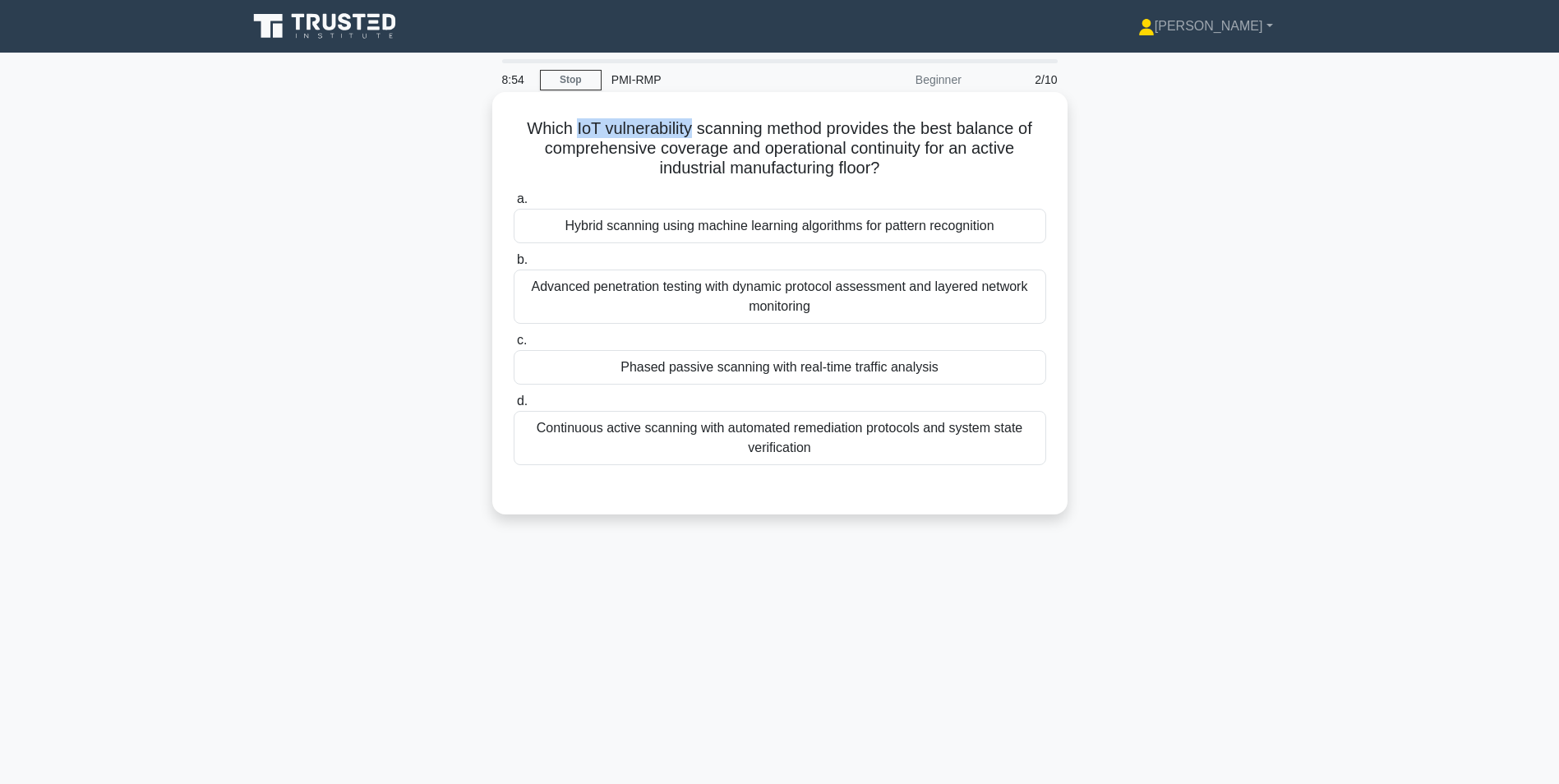
copy h5 "Which IoT vulnerability scanning method provides the best balance of comprehens…"
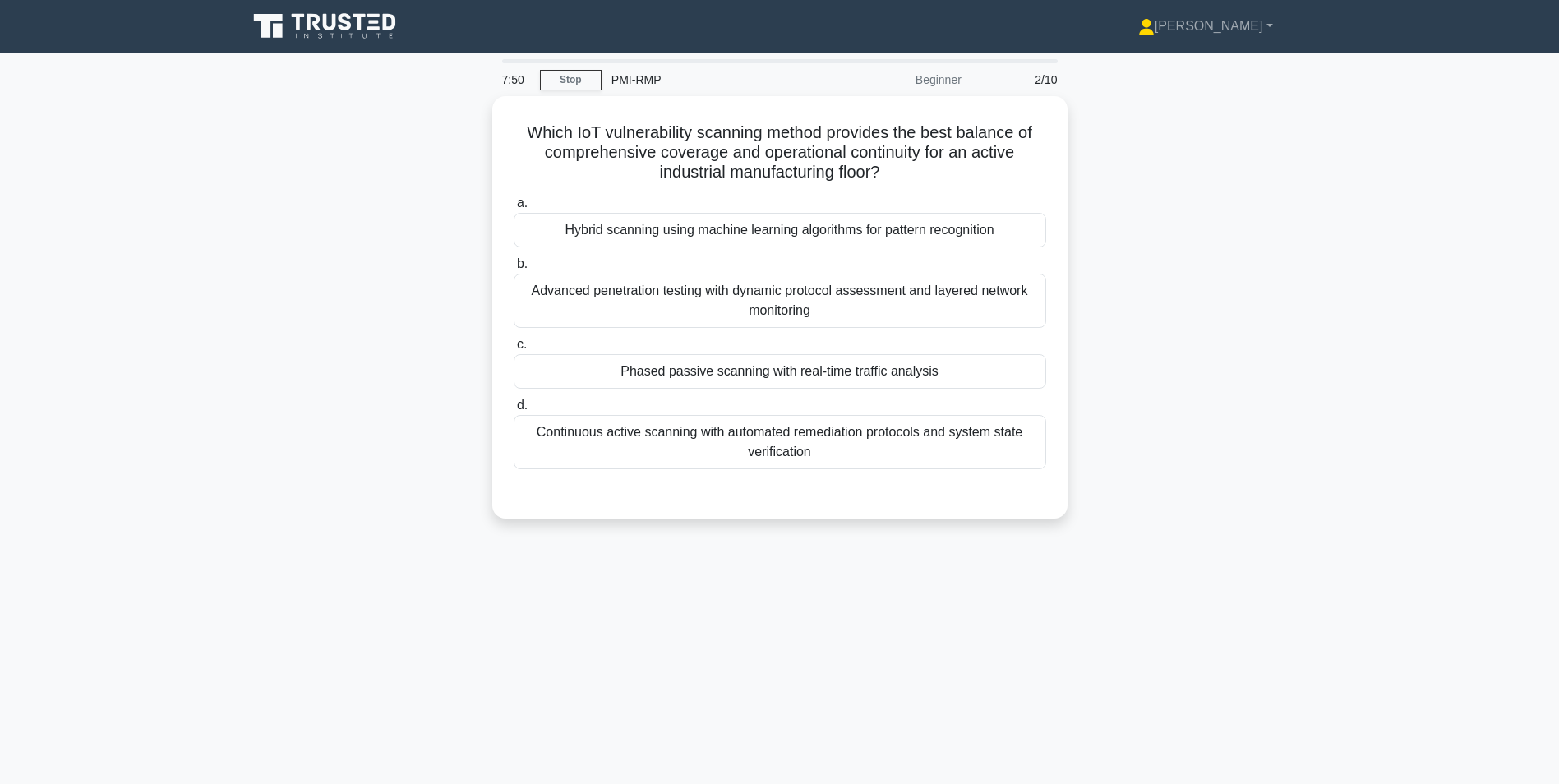
click at [1298, 277] on div "Which IoT vulnerability scanning method provides the best balance of comprehens…" at bounding box center [779, 316] width 1085 height 442
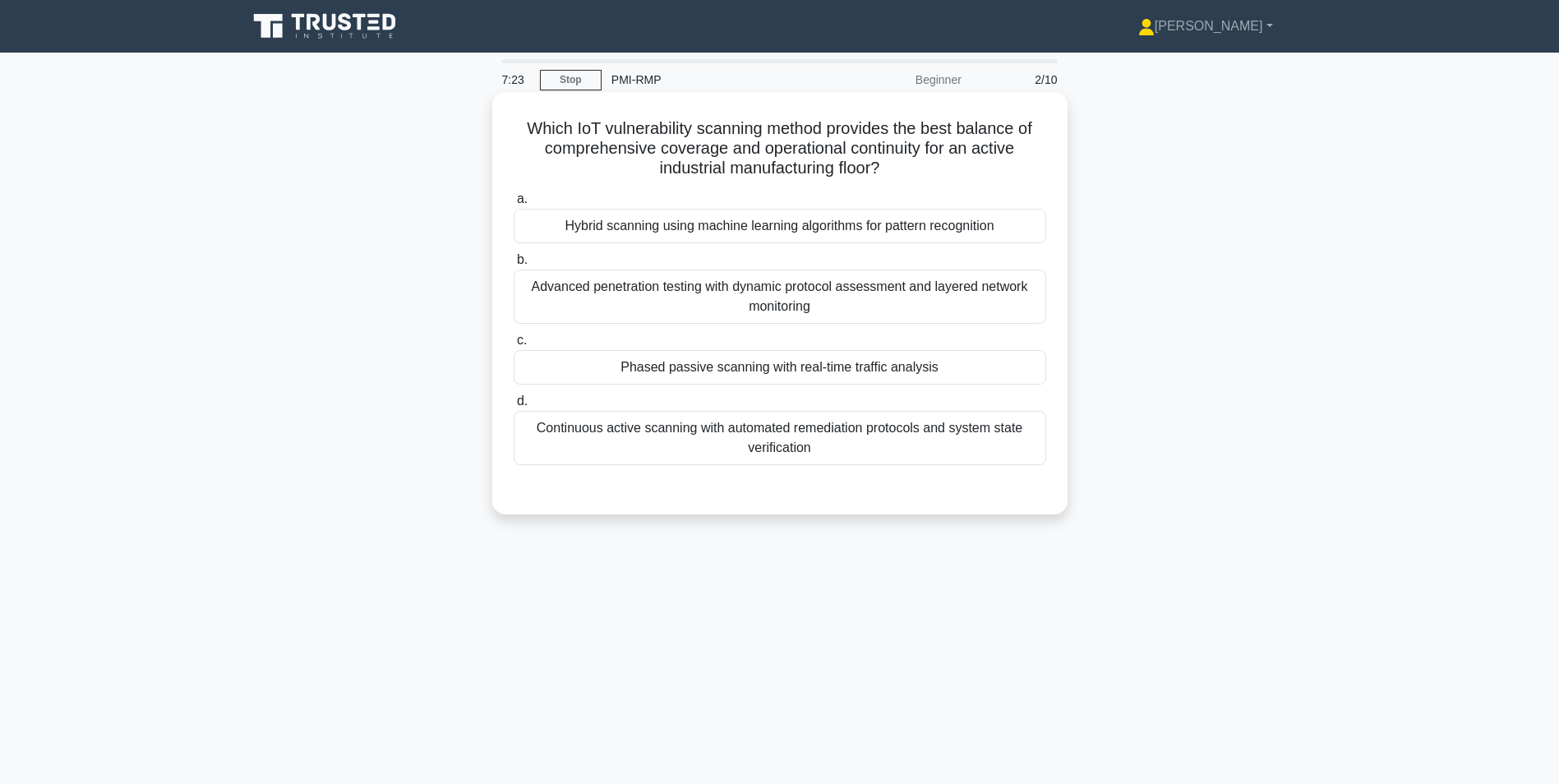
click at [706, 226] on div "Hybrid scanning using machine learning algorithms for pattern recognition" at bounding box center [779, 226] width 532 height 35
click at [513, 205] on input "a. Hybrid scanning using machine learning algorithms for pattern recognition" at bounding box center [513, 199] width 0 height 10
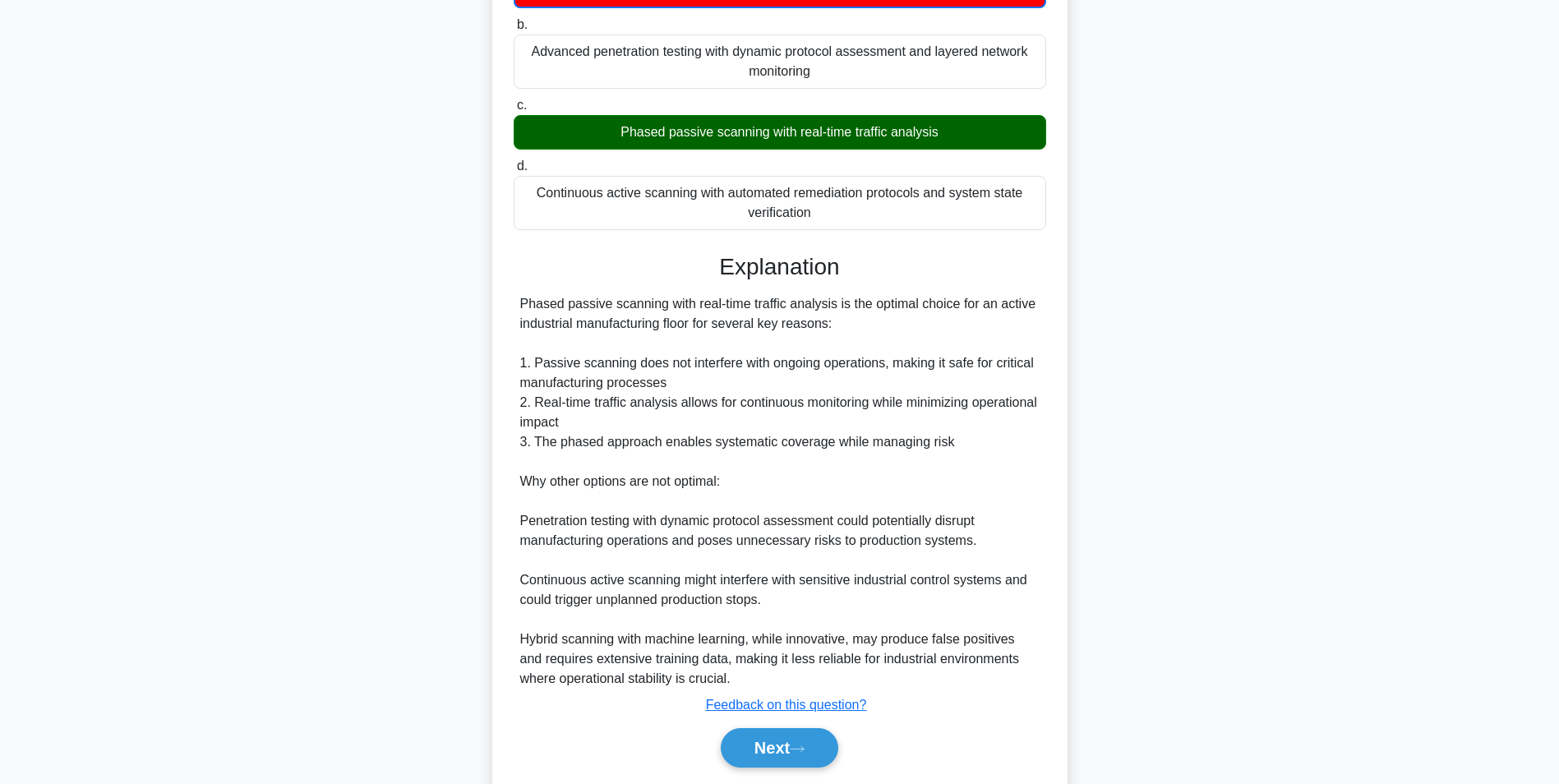
scroll to position [247, 0]
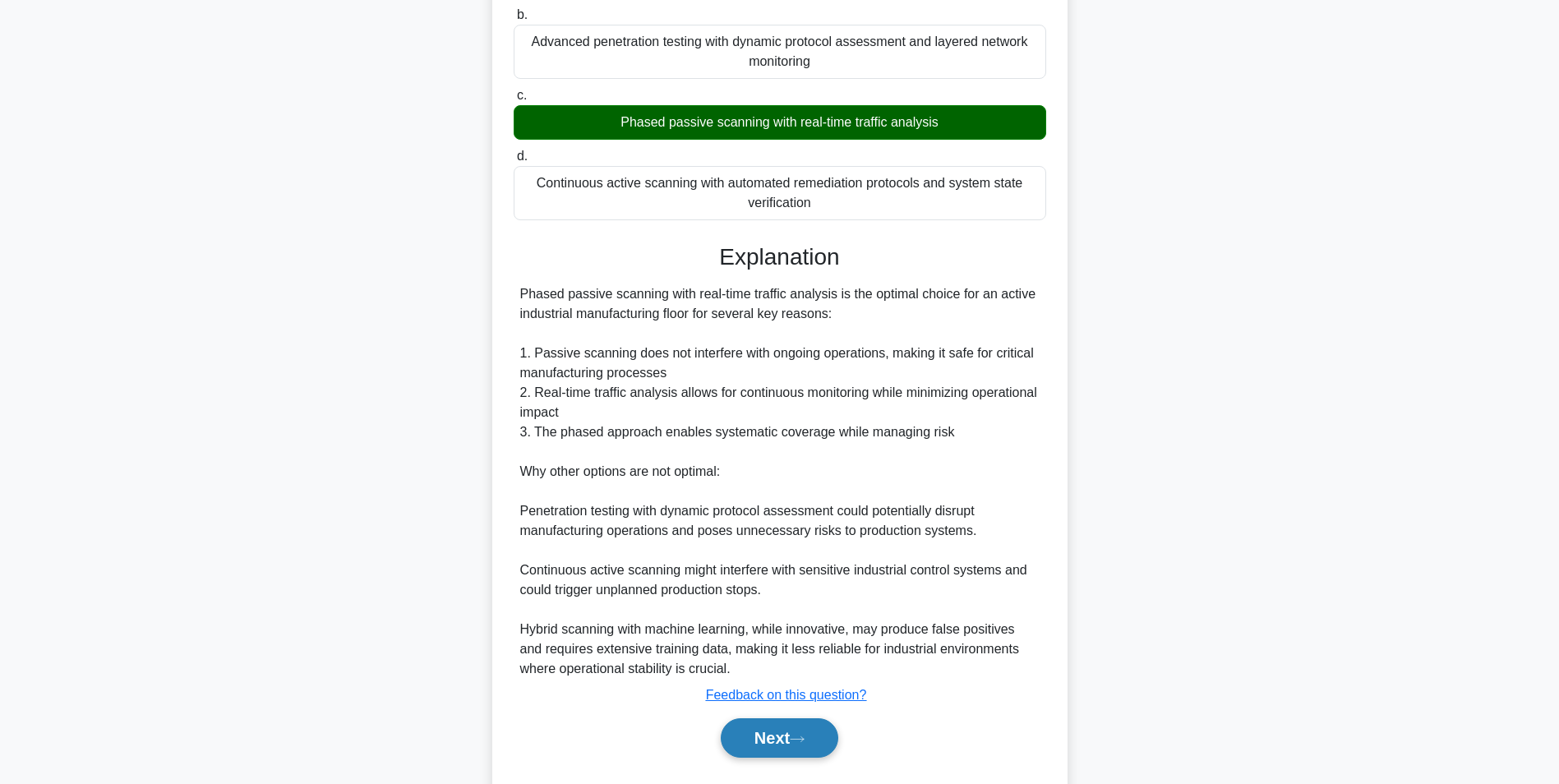
click at [784, 740] on button "Next" at bounding box center [779, 737] width 118 height 39
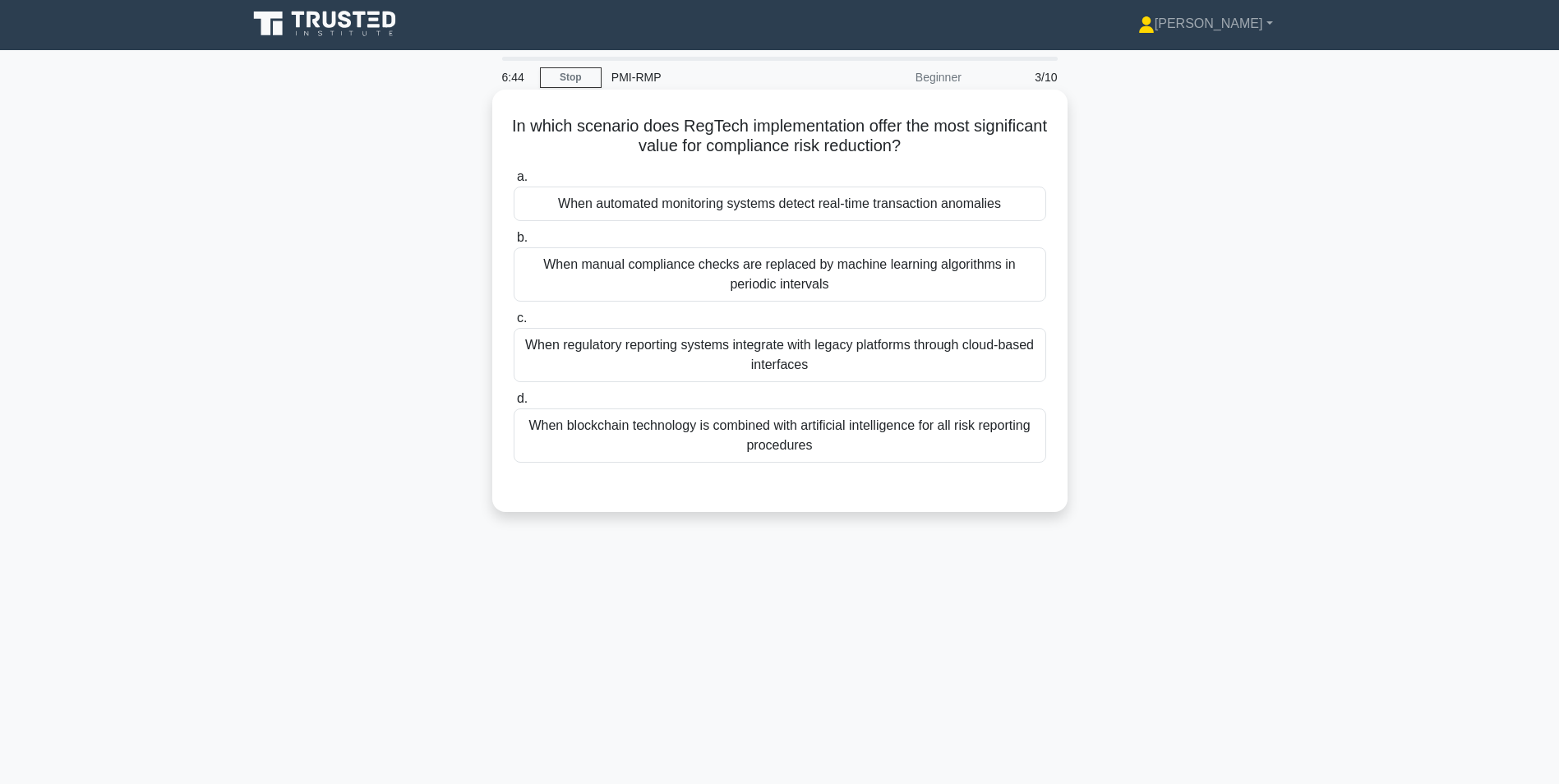
scroll to position [0, 0]
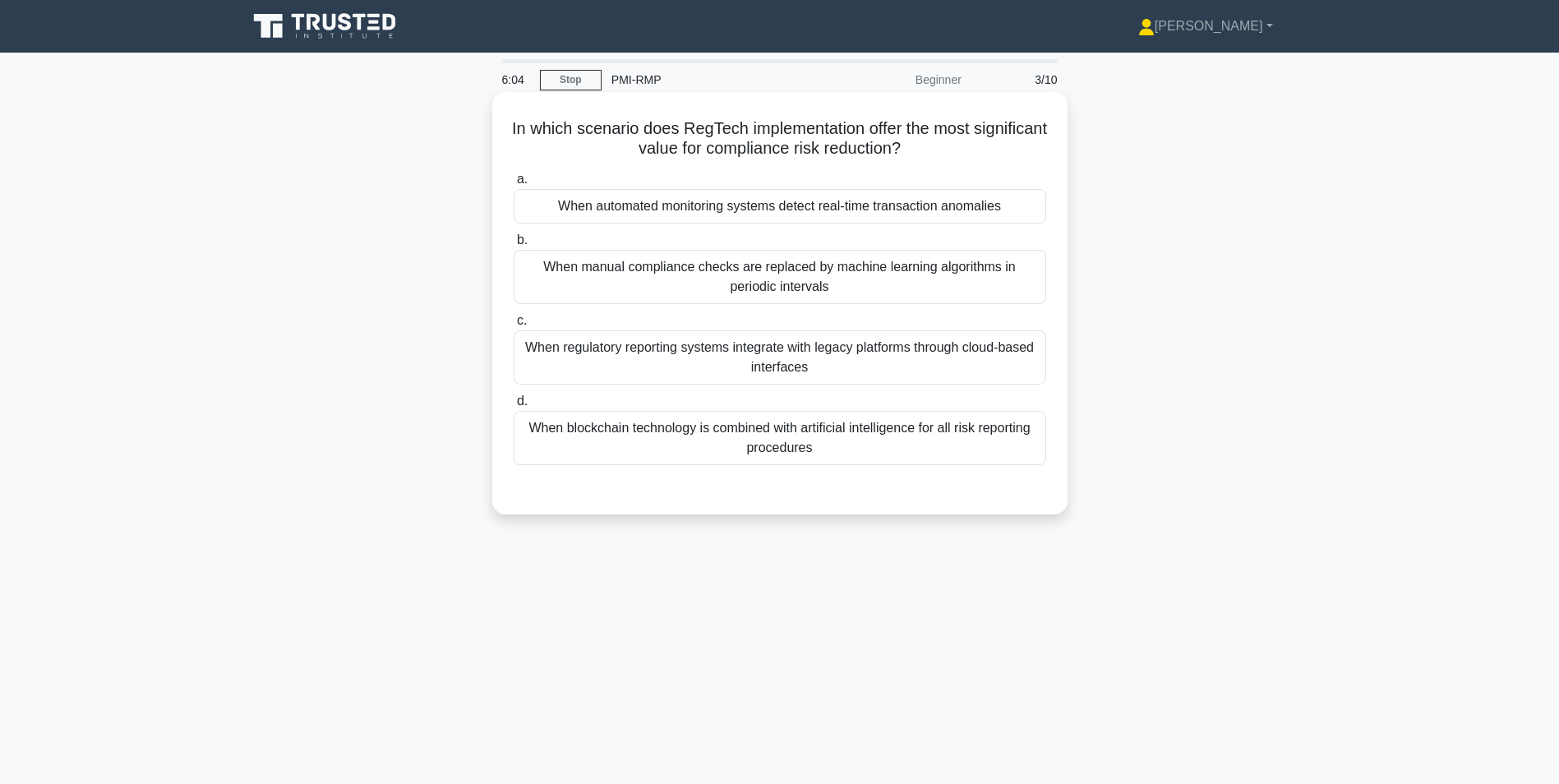
click at [828, 207] on div "When automated monitoring systems detect real-time transaction anomalies" at bounding box center [779, 206] width 532 height 35
click at [513, 185] on input "a. When automated monitoring systems detect real-time transaction anomalies" at bounding box center [513, 179] width 0 height 10
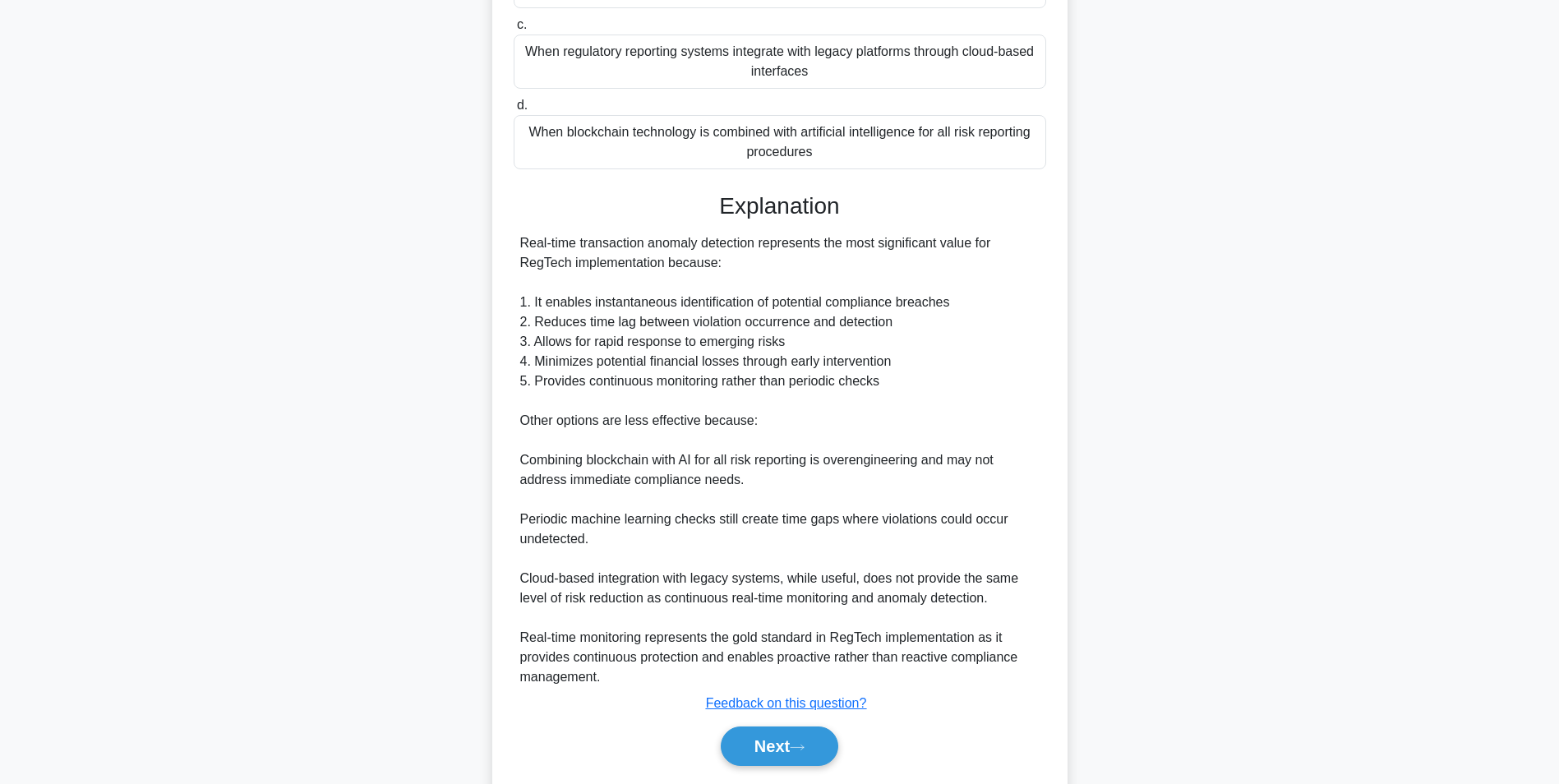
scroll to position [266, 0]
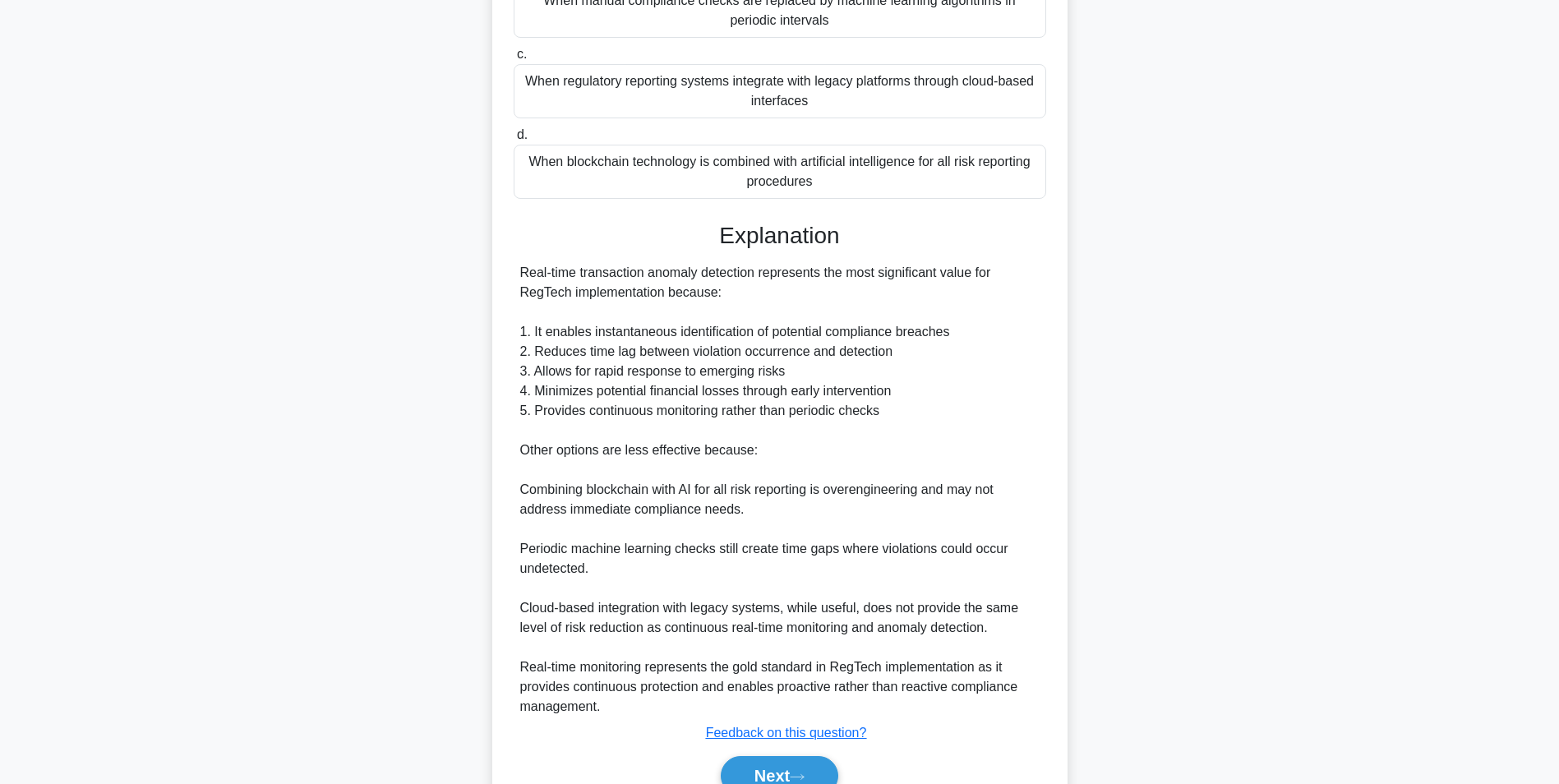
click at [518, 270] on div "Real-time transaction anomaly detection represents the most significant value f…" at bounding box center [779, 490] width 532 height 453
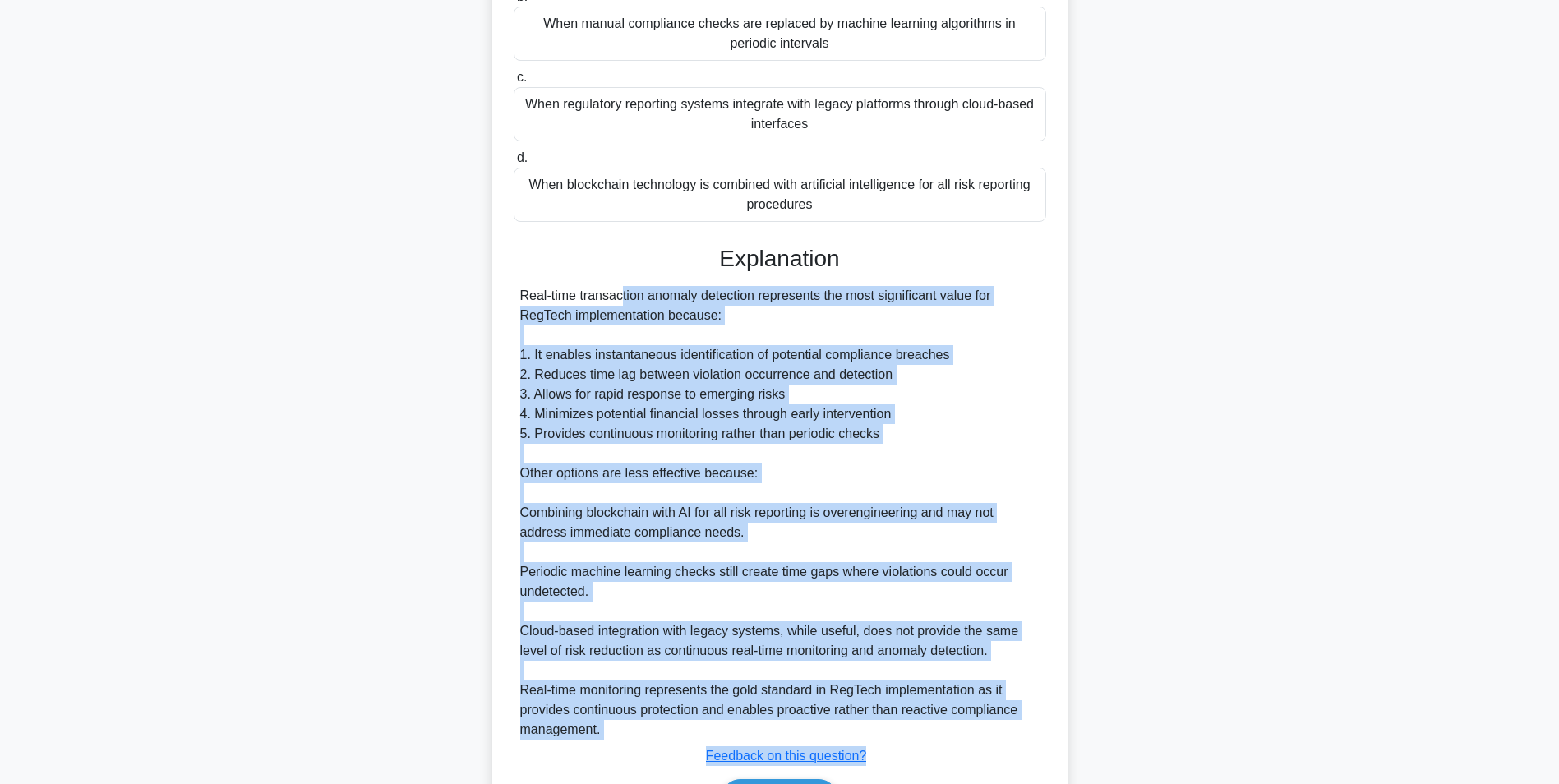
scroll to position [348, 0]
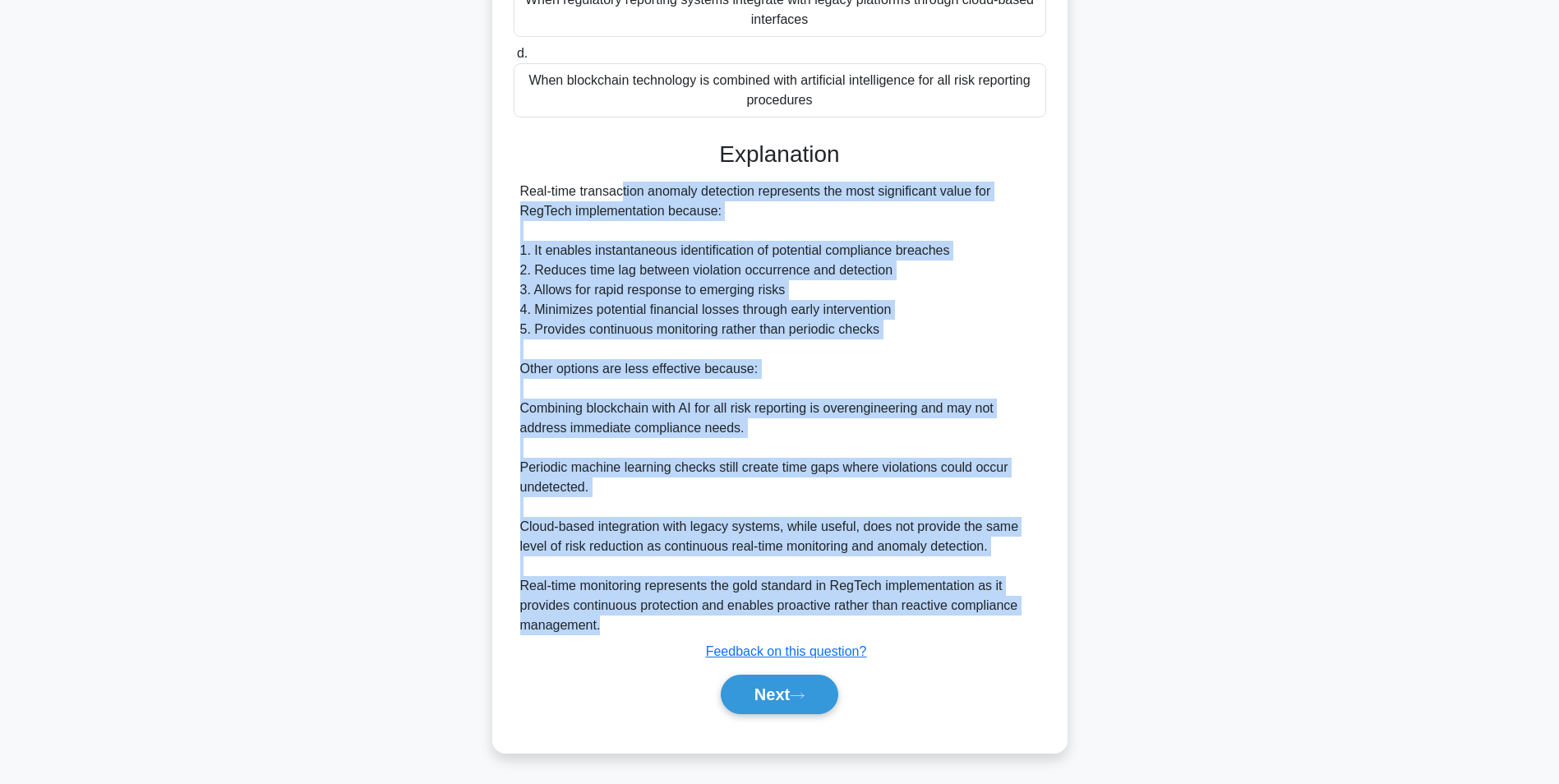
drag, startPoint x: 510, startPoint y: 372, endPoint x: 612, endPoint y: 623, distance: 270.9
click at [612, 623] on div "In which scenario does RegTech implementation offer the most significant value …" at bounding box center [779, 248] width 562 height 995
copy div "Real-time transaction anomaly detection represents the most significant value f…"
click at [775, 698] on button "Next" at bounding box center [779, 693] width 118 height 39
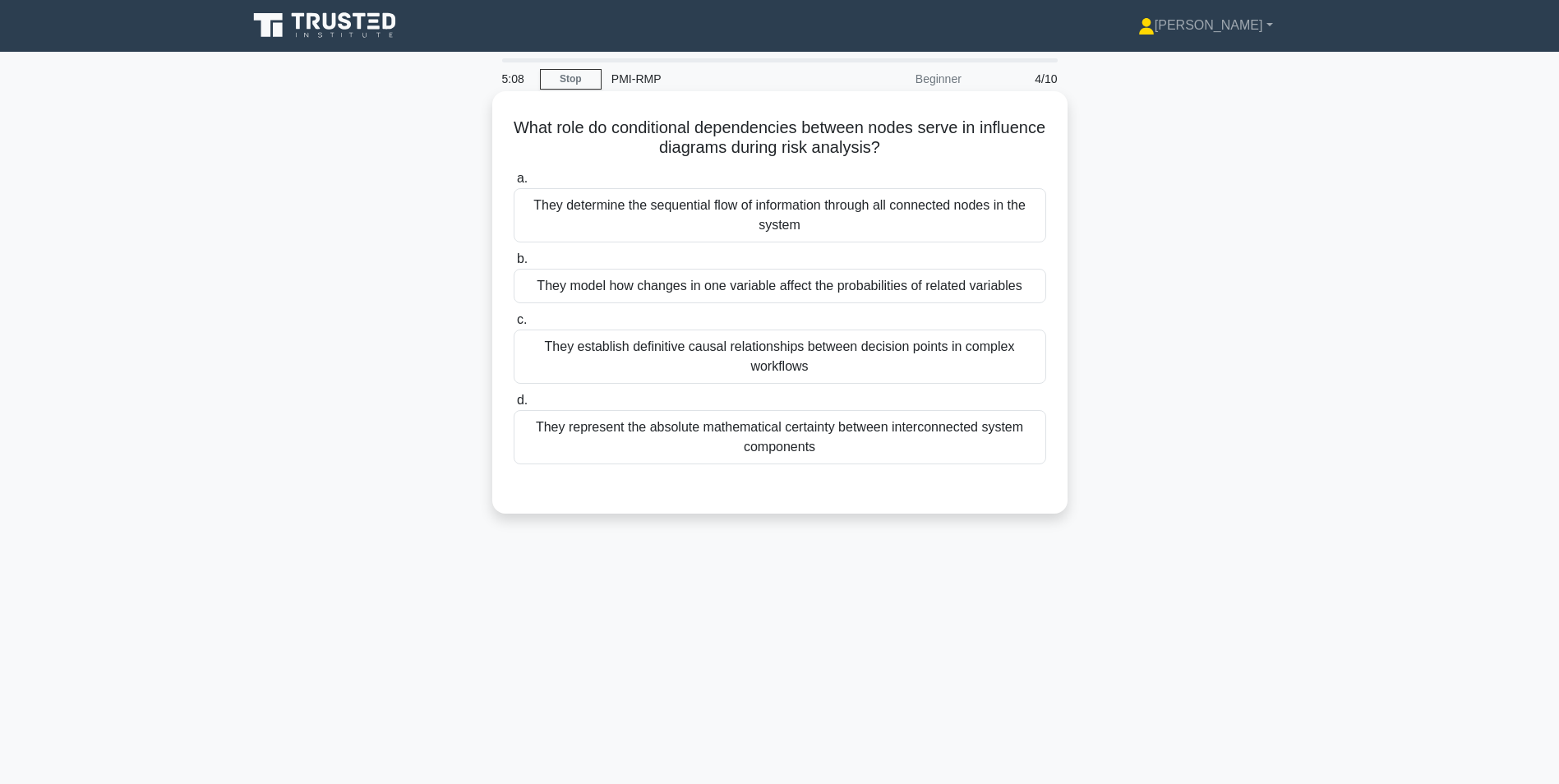
scroll to position [0, 0]
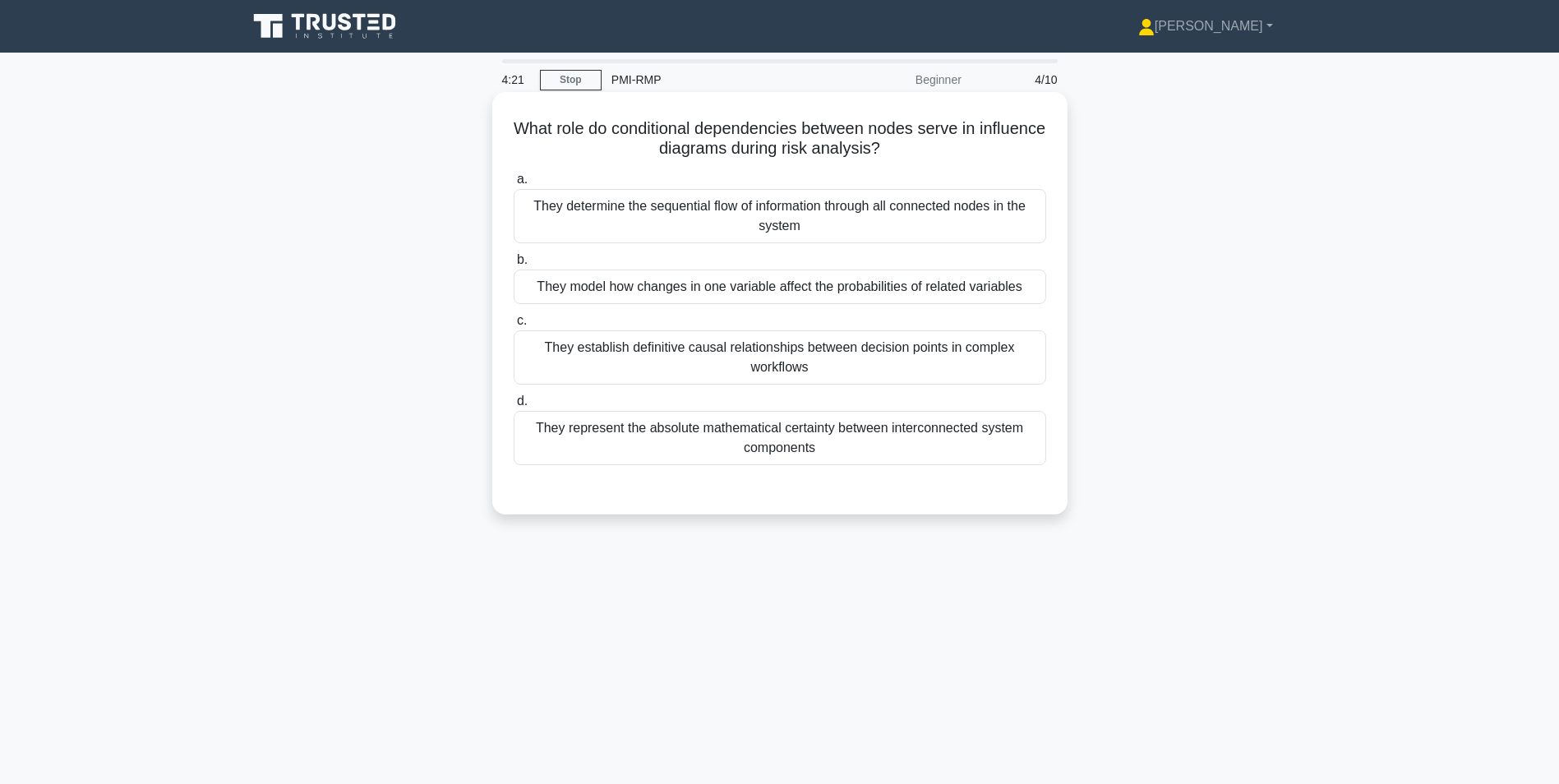
click at [837, 210] on div "They determine the sequential flow of information through all connected nodes i…" at bounding box center [779, 216] width 532 height 54
click at [513, 185] on input "a. They determine the sequential flow of information through all connected node…" at bounding box center [513, 179] width 0 height 10
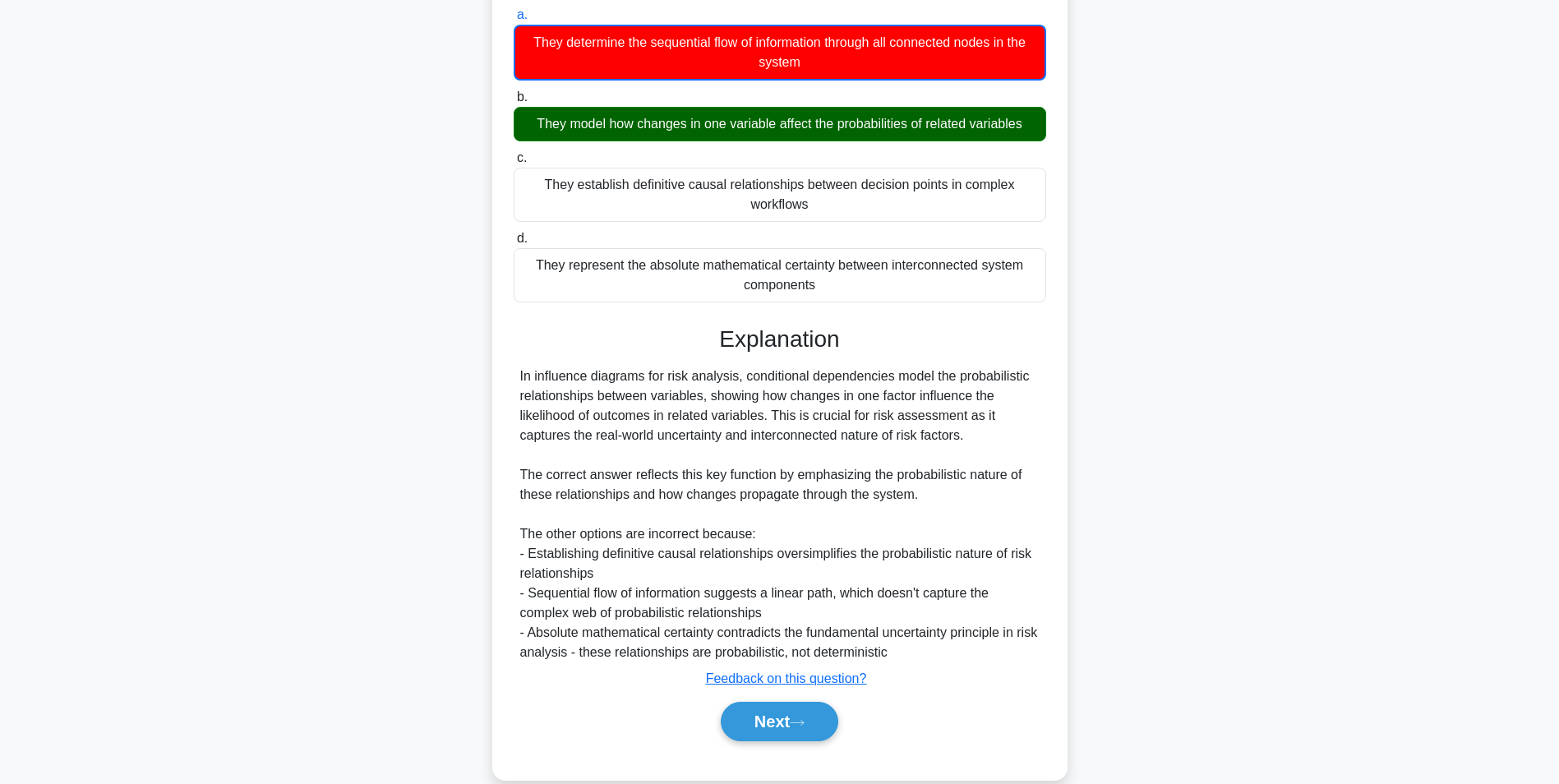
scroll to position [82, 0]
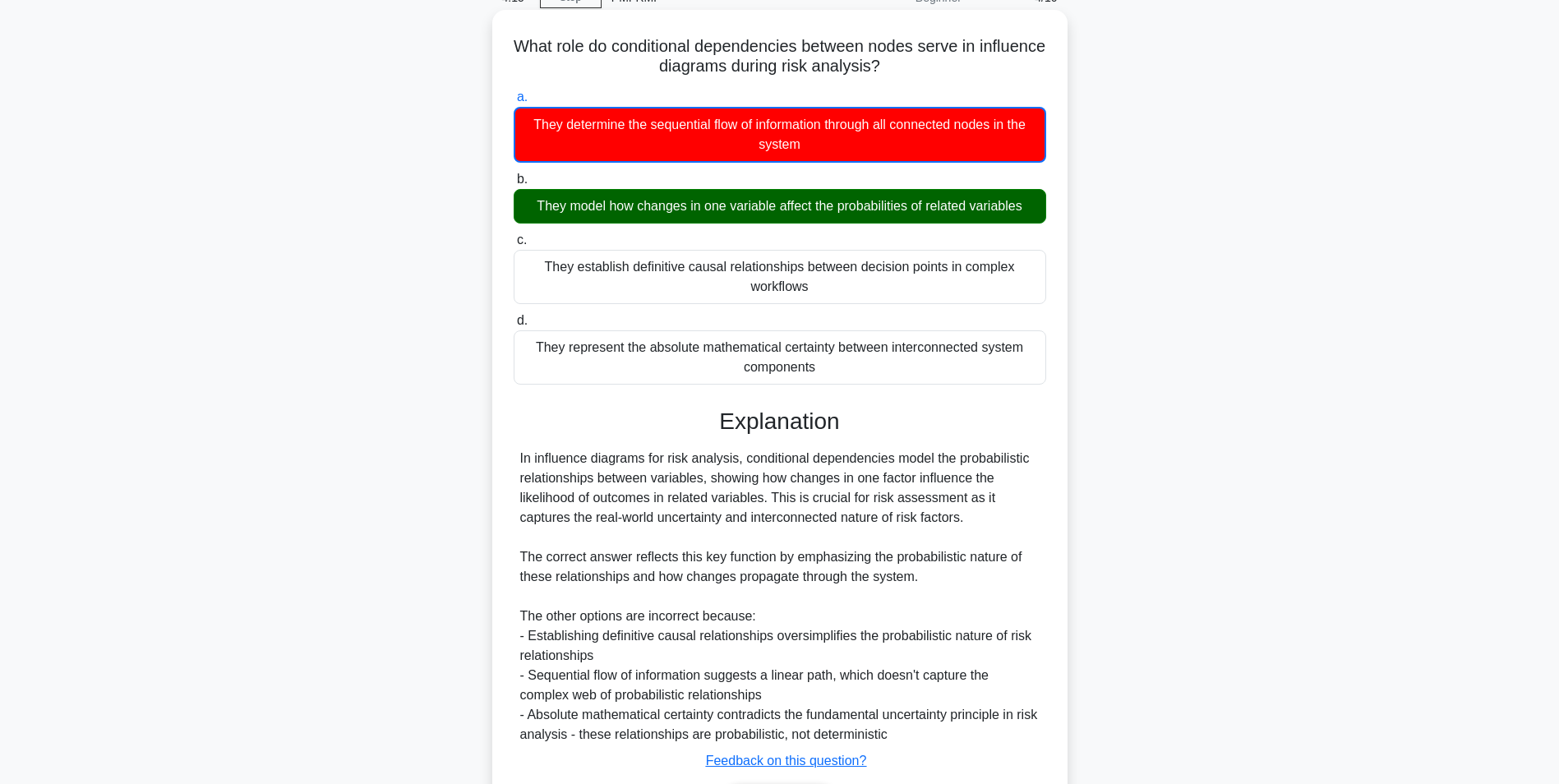
drag, startPoint x: 543, startPoint y: 47, endPoint x: 837, endPoint y: 366, distance: 433.8
click at [837, 366] on div "What role do conditional dependencies between nodes serve in influence diagrams…" at bounding box center [779, 436] width 562 height 839
copy div "What role do conditional dependencies between nodes serve in influence diagrams…"
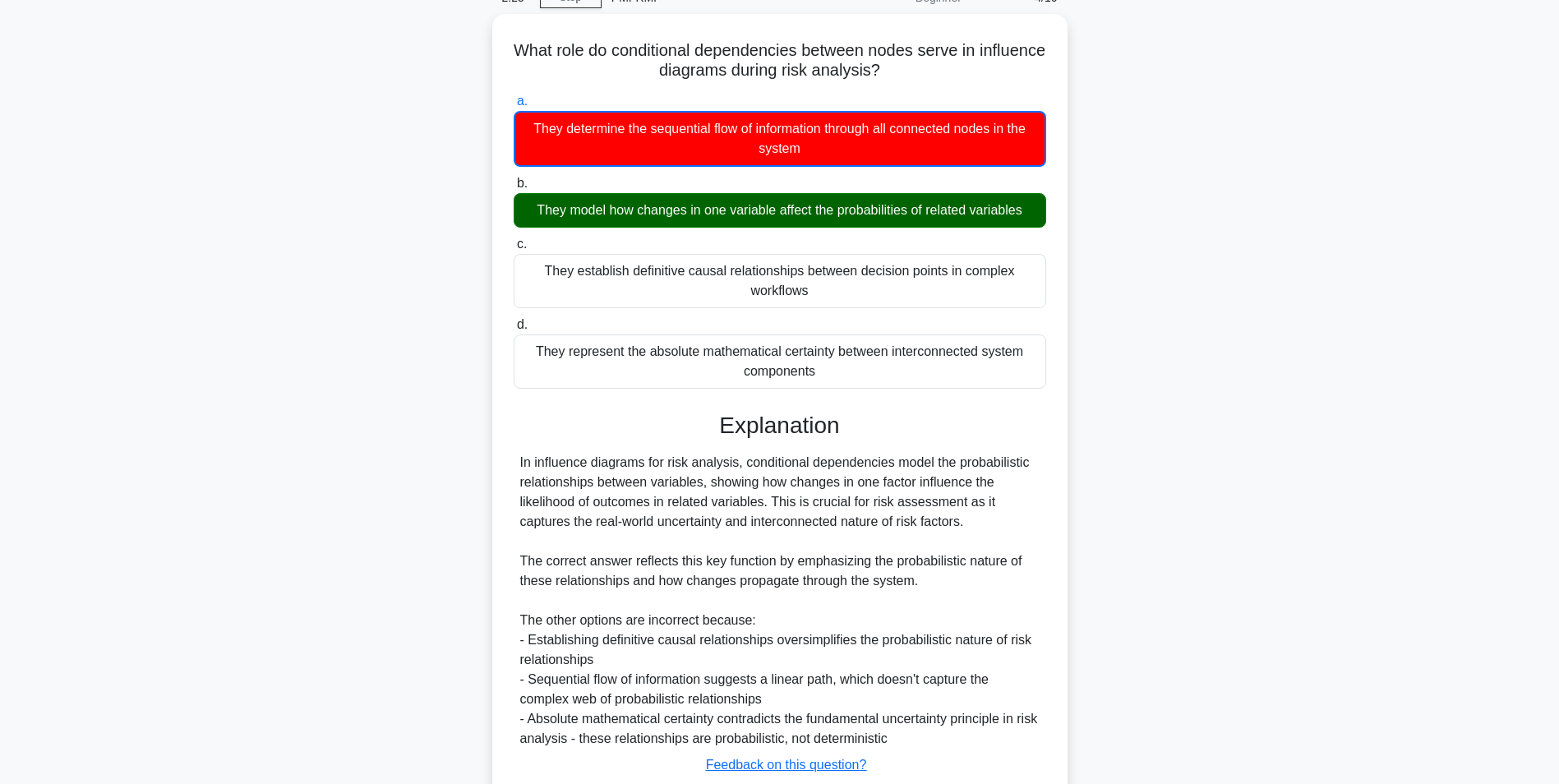
click at [1219, 209] on div "What role do conditional dependencies between nodes serve in influence diagrams…" at bounding box center [779, 449] width 1085 height 871
